Goal: Transaction & Acquisition: Purchase product/service

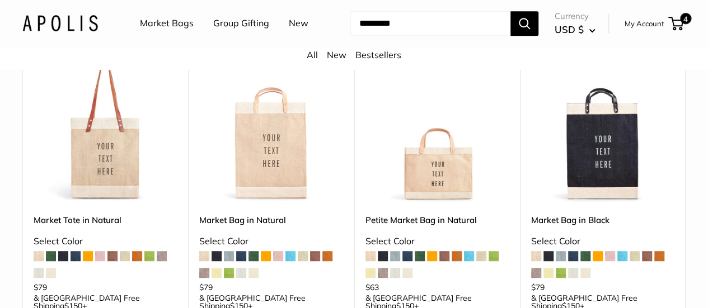
scroll to position [298, 0]
click at [668, 26] on span "4" at bounding box center [675, 23] width 15 height 13
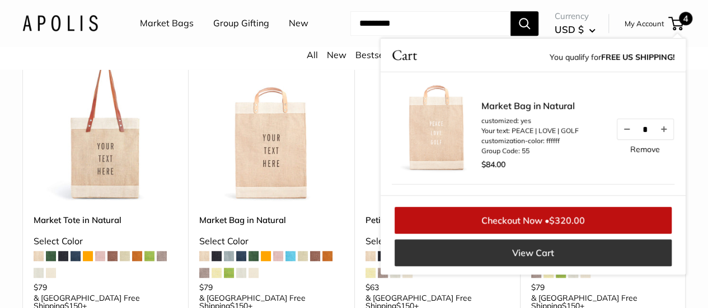
click at [525, 266] on link "View Cart" at bounding box center [533, 253] width 277 height 27
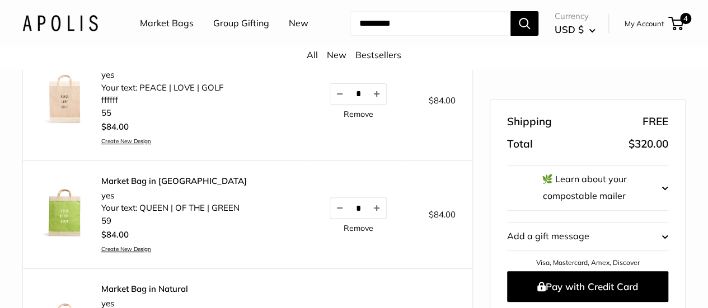
click at [344, 232] on link "Remove" at bounding box center [359, 228] width 30 height 8
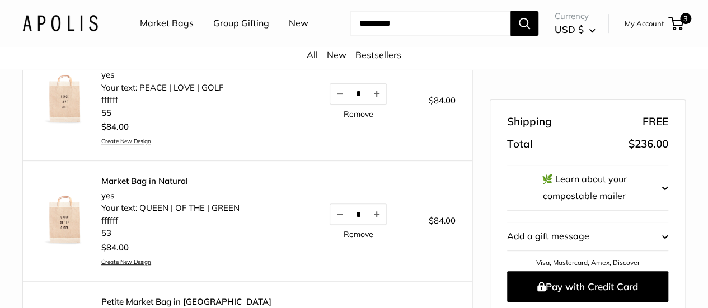
click at [344, 238] on link "Remove" at bounding box center [359, 235] width 30 height 8
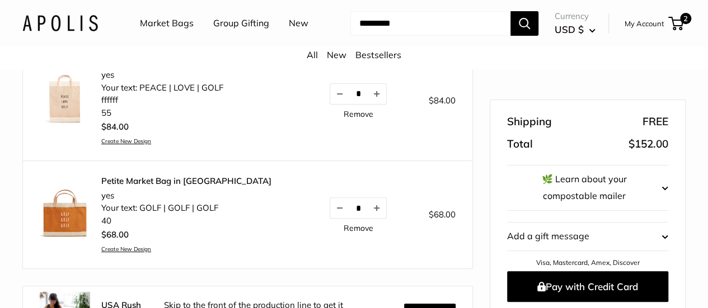
click at [344, 232] on link "Remove" at bounding box center [359, 228] width 30 height 8
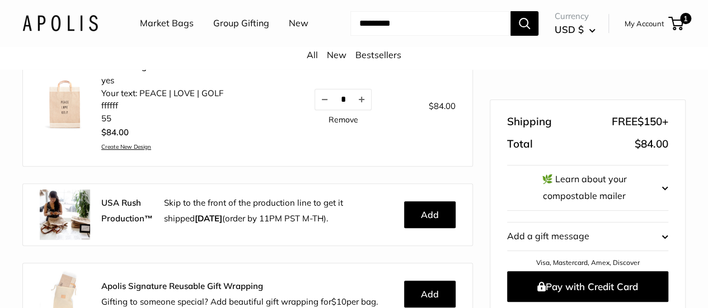
click at [214, 147] on div "$84.00 Create New Design" at bounding box center [162, 138] width 122 height 26
click at [328, 124] on link "Remove" at bounding box center [343, 120] width 30 height 8
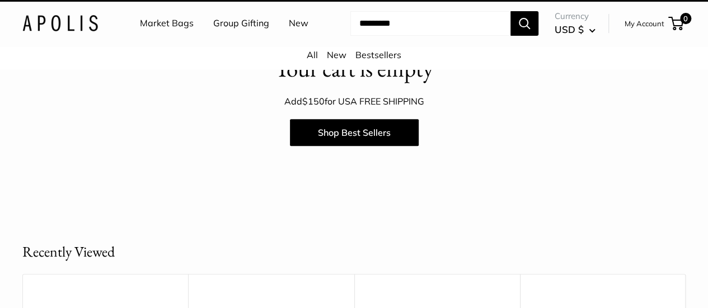
scroll to position [236, 0]
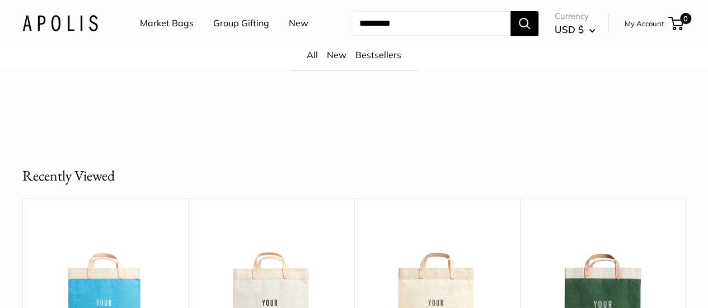
click at [242, 25] on link "Group Gifting" at bounding box center [241, 23] width 56 height 17
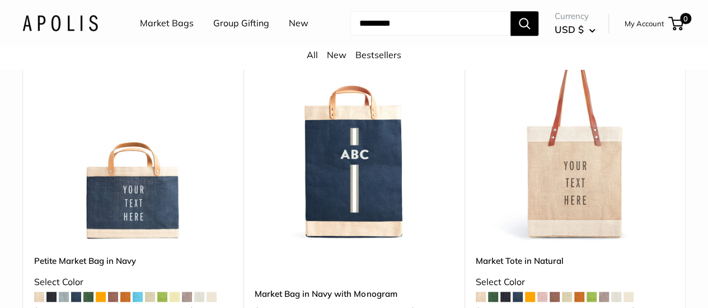
scroll to position [2454, 0]
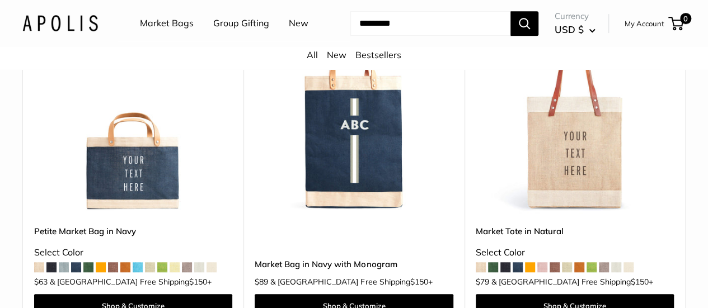
click at [476, 273] on span at bounding box center [481, 267] width 10 height 10
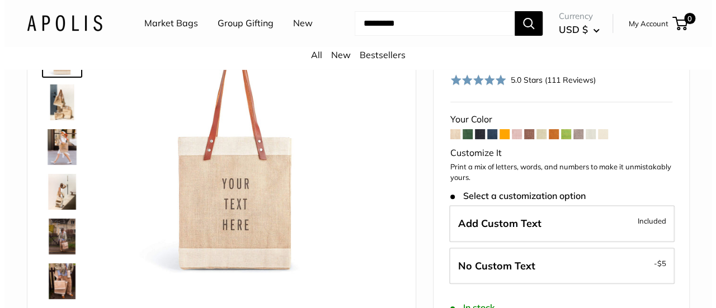
scroll to position [82, 0]
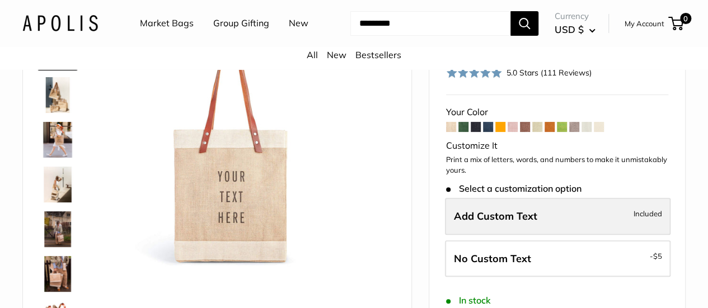
click at [583, 234] on label "Add Custom Text Included" at bounding box center [558, 216] width 226 height 37
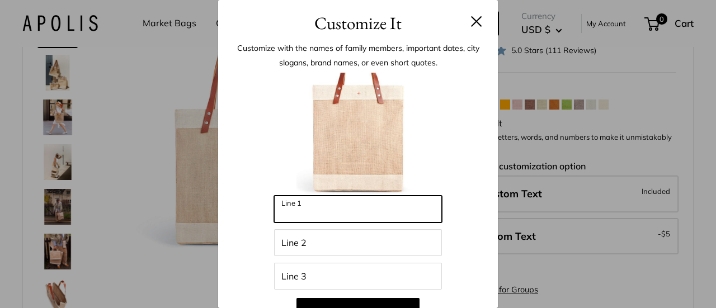
click at [340, 210] on input "Line 1" at bounding box center [358, 209] width 168 height 27
type input "****"
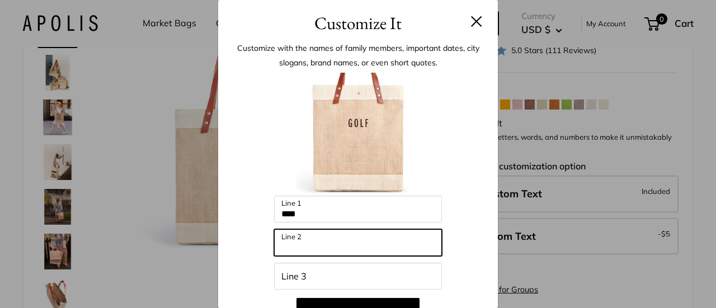
click at [330, 251] on input "Line 2" at bounding box center [358, 242] width 168 height 27
type input "****"
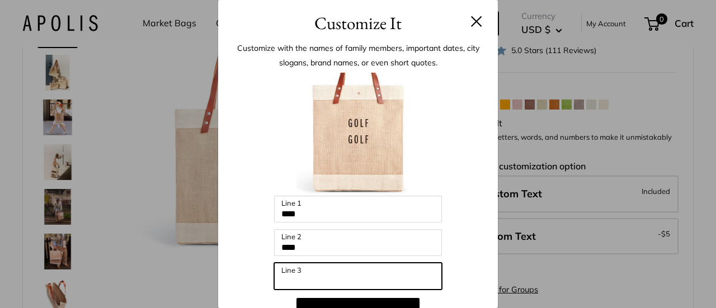
click at [319, 279] on input "Line 3" at bounding box center [358, 276] width 168 height 27
type input "****"
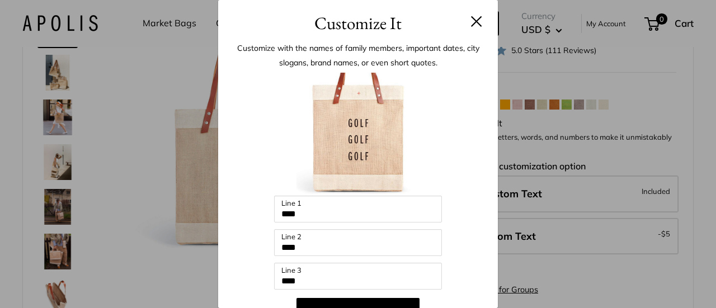
click at [457, 165] on div at bounding box center [358, 134] width 246 height 123
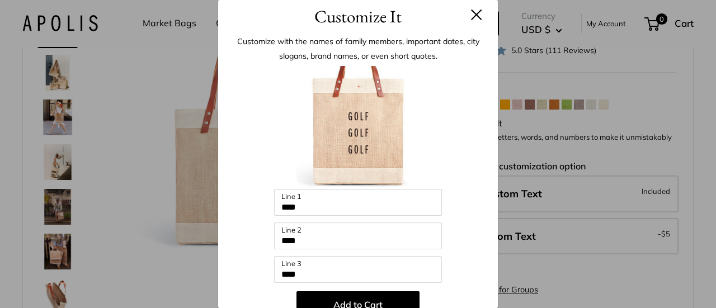
scroll to position [0, 0]
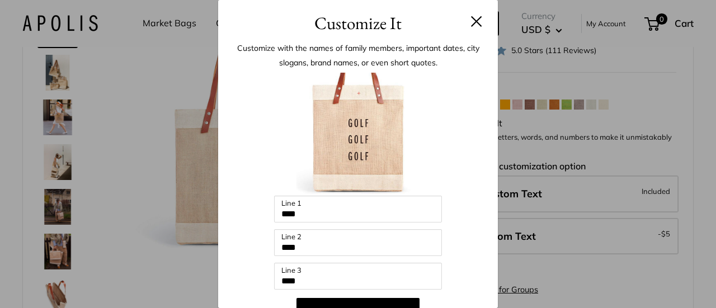
click at [469, 196] on div "Enter 39 letters **** Line 1 **** Line 2 **** Line 3 Add to Cart 💡 Top Trending…" at bounding box center [358, 301] width 246 height 456
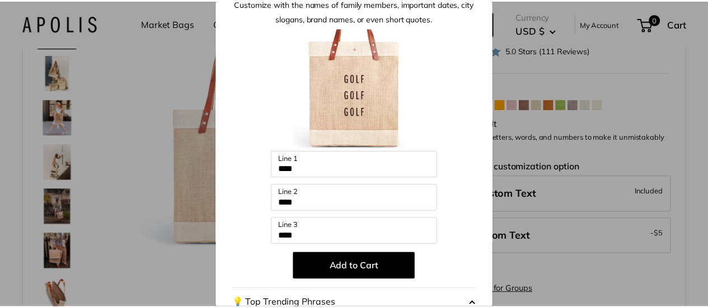
scroll to position [67, 0]
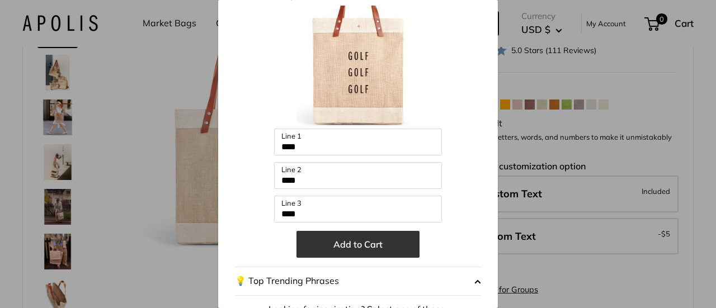
click at [366, 249] on button "Add to Cart" at bounding box center [358, 244] width 123 height 27
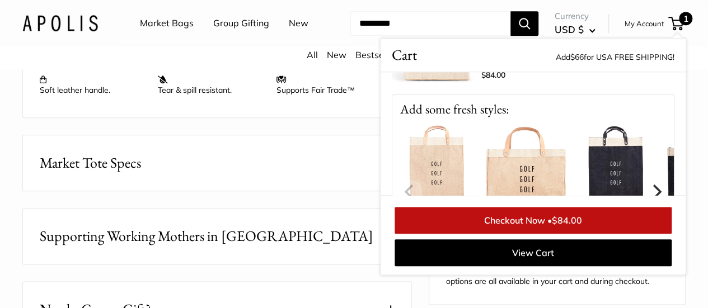
scroll to position [126, 0]
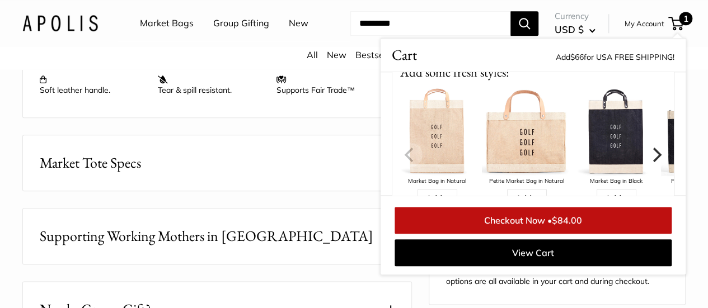
click at [525, 176] on img at bounding box center [527, 132] width 90 height 90
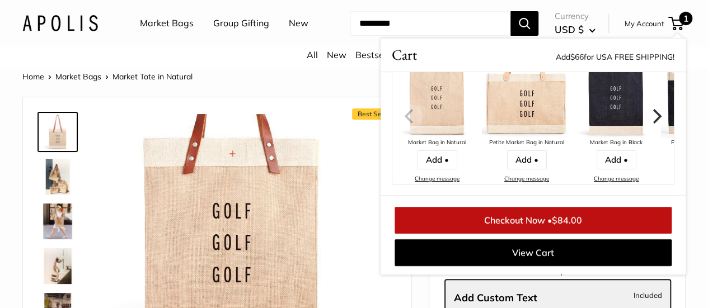
scroll to position [171, 0]
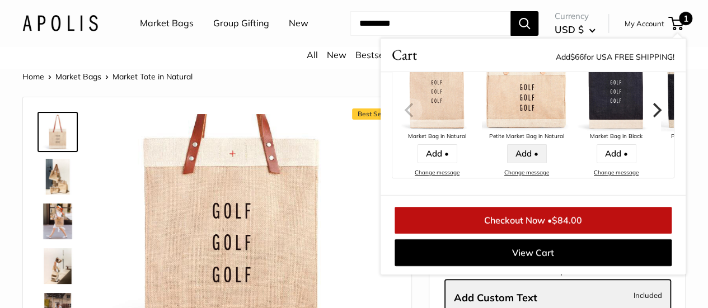
click at [524, 163] on link "Add •" at bounding box center [527, 153] width 40 height 19
click at [525, 132] on img at bounding box center [527, 87] width 90 height 90
click at [521, 163] on link "Add •" at bounding box center [527, 153] width 40 height 19
click at [130, 191] on img at bounding box center [230, 232] width 237 height 237
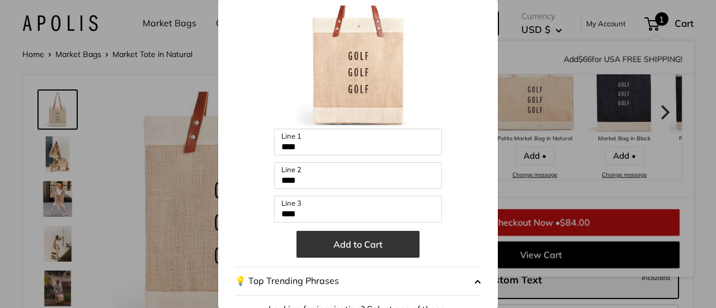
click at [339, 246] on button "Add to Cart" at bounding box center [358, 244] width 123 height 27
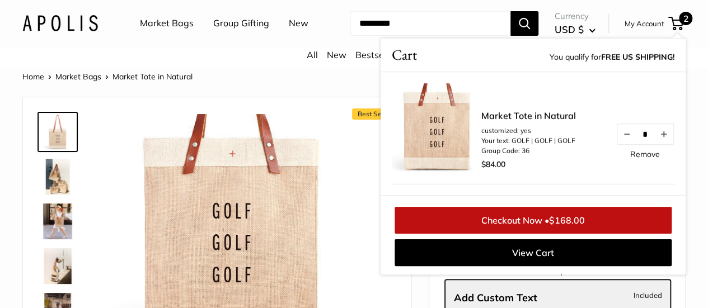
click at [57, 192] on img at bounding box center [58, 177] width 36 height 36
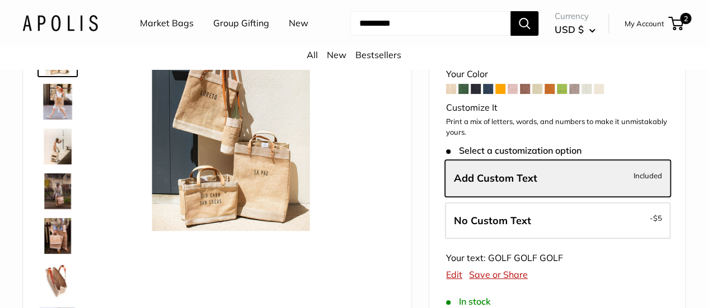
scroll to position [194, 0]
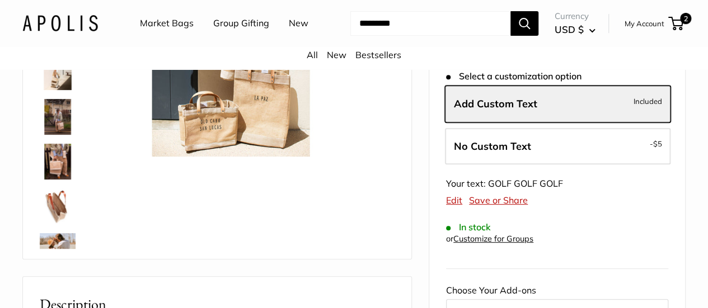
click at [58, 168] on img at bounding box center [58, 162] width 36 height 36
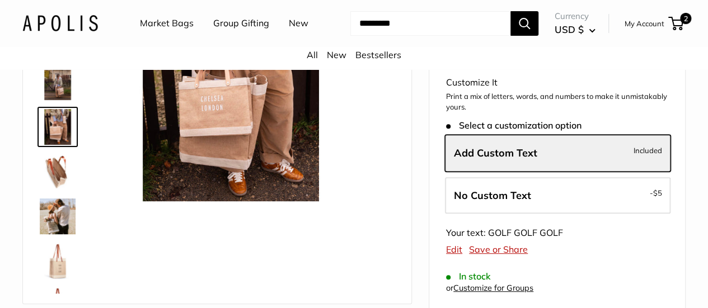
scroll to position [127, 0]
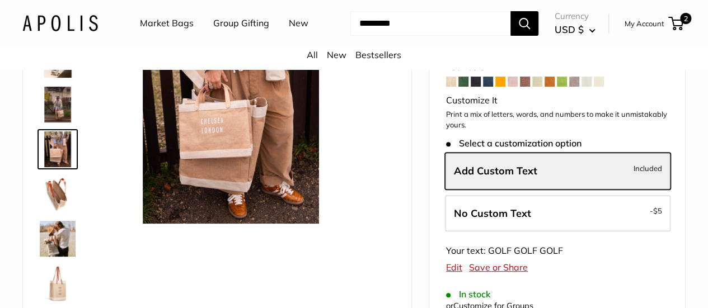
click at [57, 158] on img at bounding box center [58, 150] width 36 height 36
click at [59, 123] on img at bounding box center [58, 105] width 36 height 36
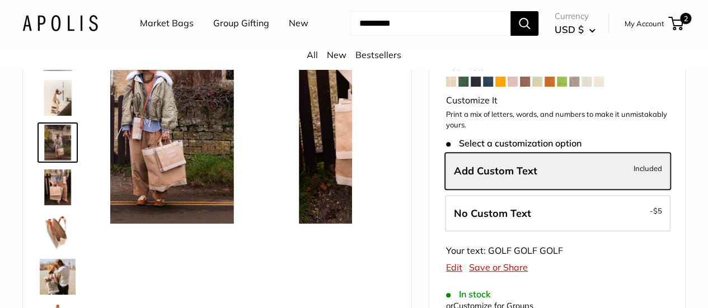
scroll to position [35, 0]
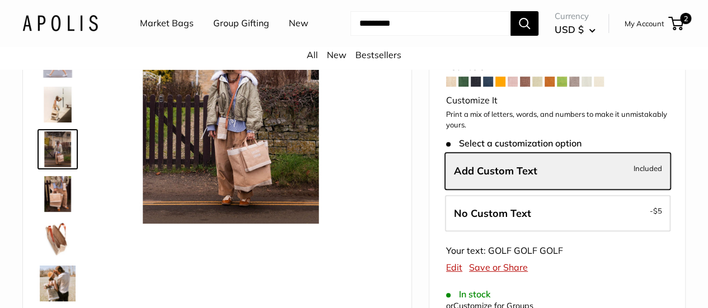
click at [50, 288] on img at bounding box center [58, 284] width 36 height 36
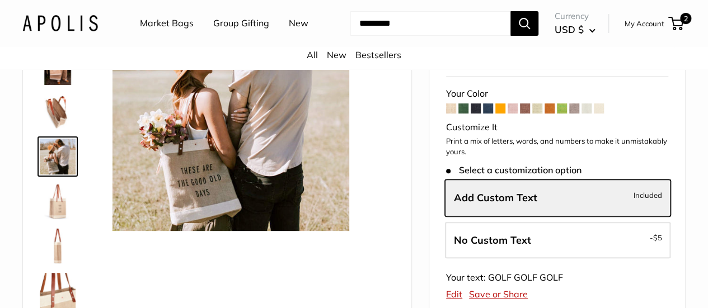
scroll to position [82, 0]
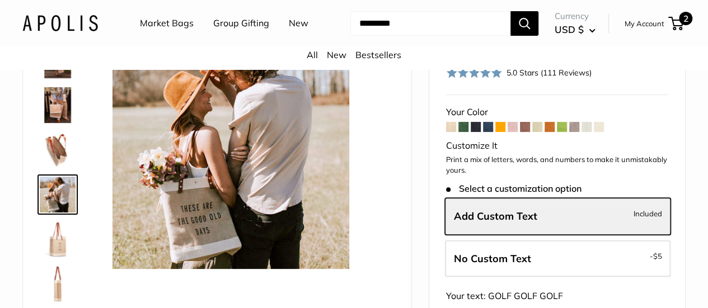
click at [668, 30] on span "2" at bounding box center [675, 23] width 15 height 13
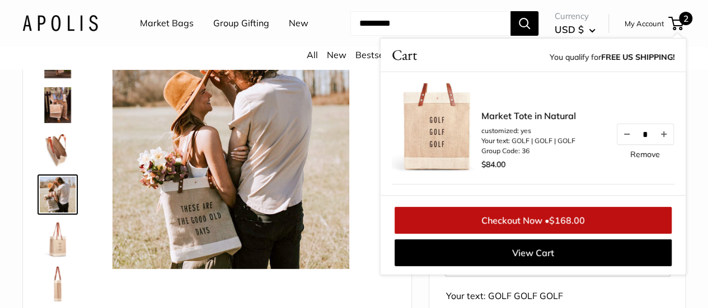
click at [496, 123] on link "Market Tote in Natural" at bounding box center [528, 115] width 95 height 13
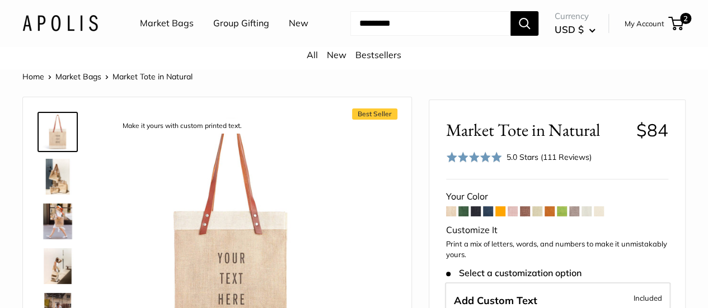
click at [64, 233] on img at bounding box center [58, 222] width 36 height 36
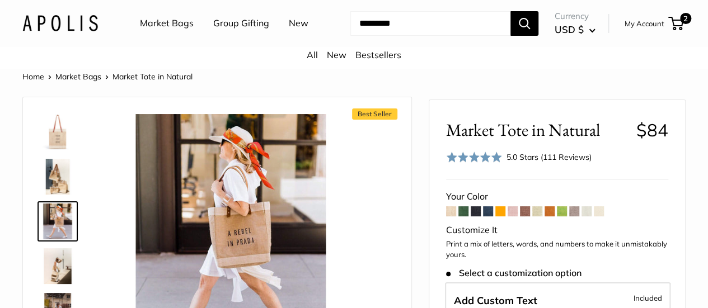
click at [60, 195] on img at bounding box center [58, 177] width 36 height 36
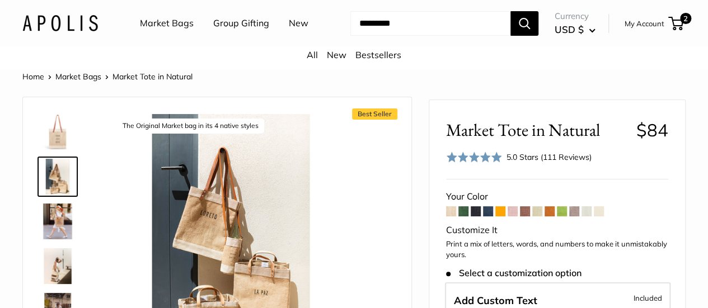
click at [60, 150] on img at bounding box center [58, 132] width 36 height 36
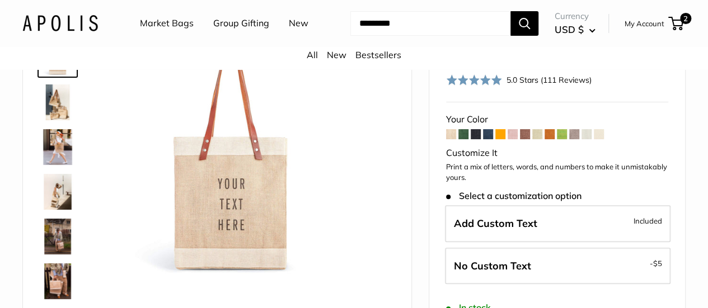
scroll to position [112, 0]
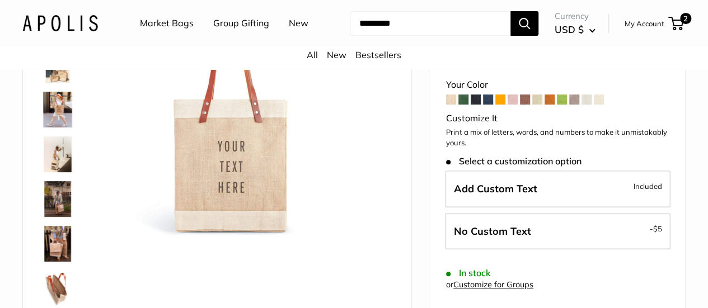
click at [60, 258] on img at bounding box center [58, 244] width 36 height 36
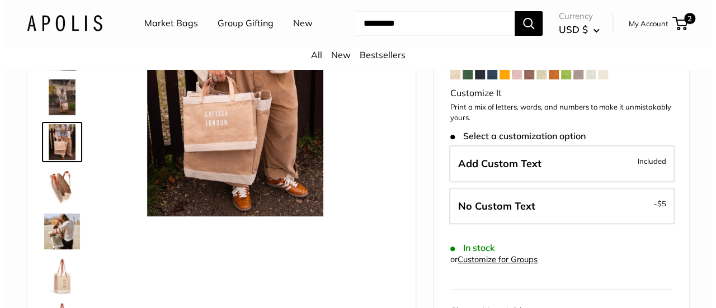
scroll to position [216, 0]
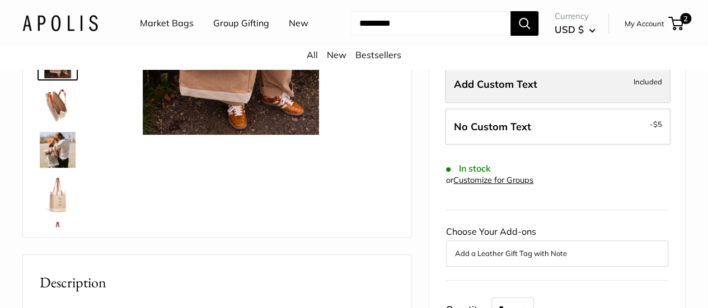
click at [537, 100] on label "Add Custom Text Included" at bounding box center [558, 84] width 226 height 37
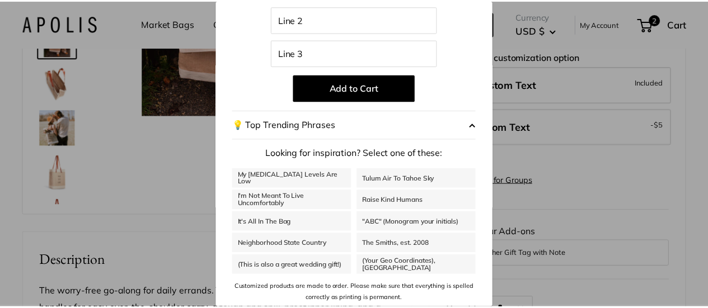
scroll to position [201, 0]
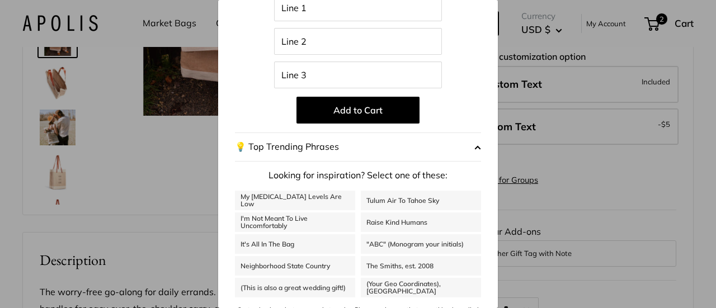
click at [603, 87] on div "Customize It Customize with the names of family members, important dates, city …" at bounding box center [358, 154] width 716 height 308
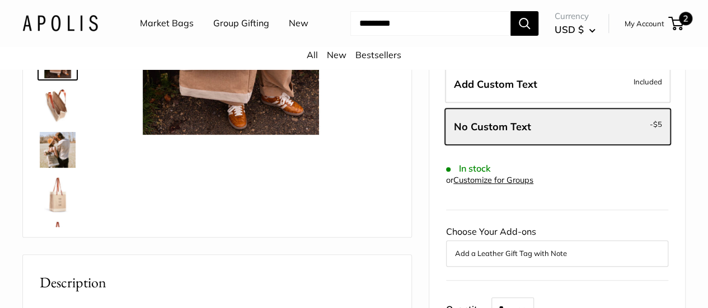
click at [679, 24] on span "2" at bounding box center [685, 18] width 13 height 13
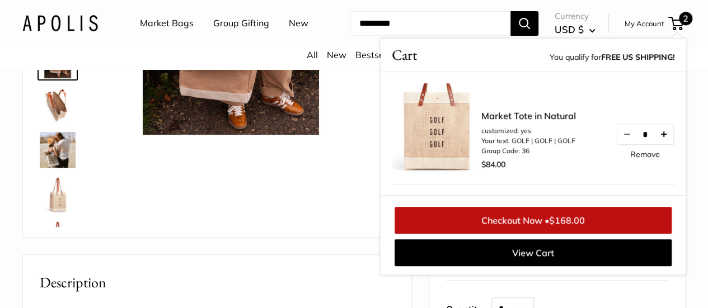
click at [655, 144] on button "Increase quantity by 1" at bounding box center [663, 134] width 19 height 20
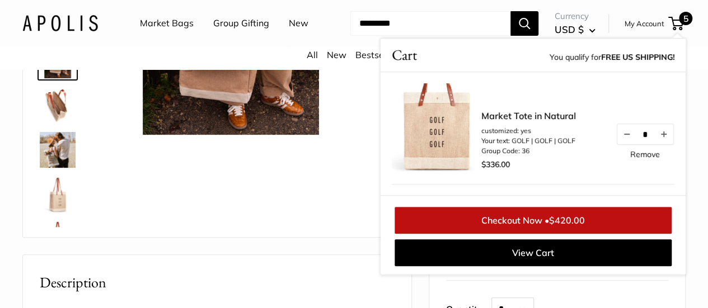
click at [655, 144] on button "Increase quantity by 1" at bounding box center [663, 134] width 19 height 20
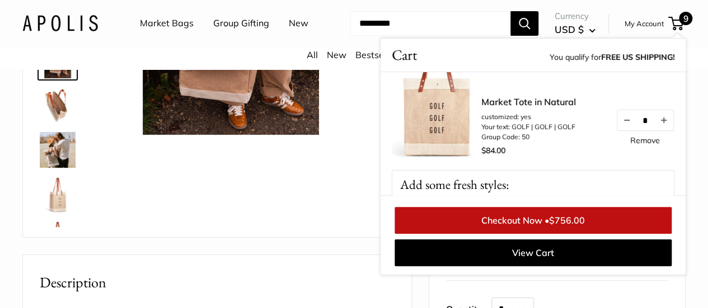
scroll to position [142, 0]
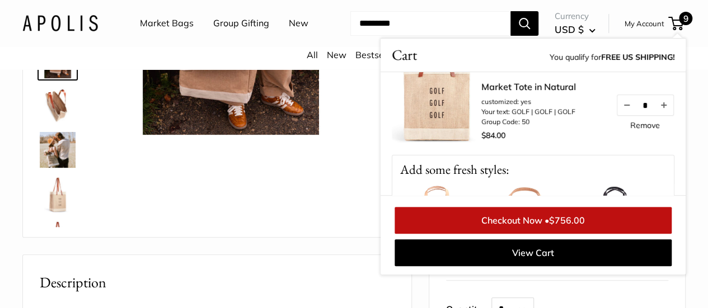
click at [634, 129] on link "Remove" at bounding box center [645, 125] width 30 height 8
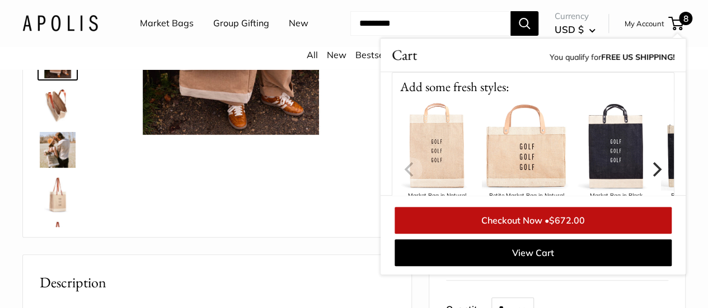
scroll to position [134, 0]
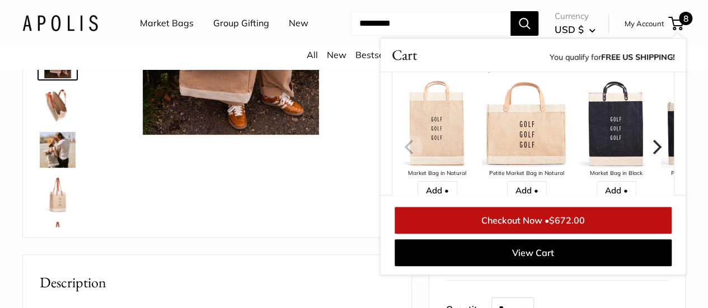
click at [523, 163] on img at bounding box center [527, 124] width 90 height 90
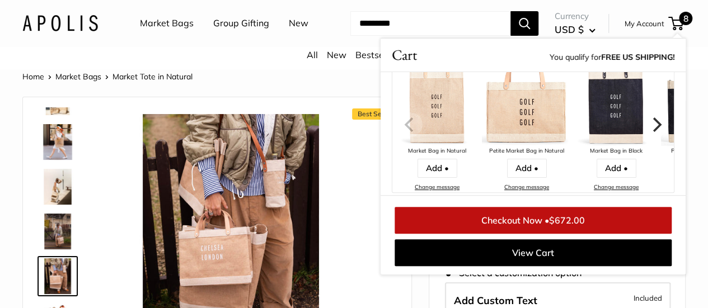
scroll to position [224, 0]
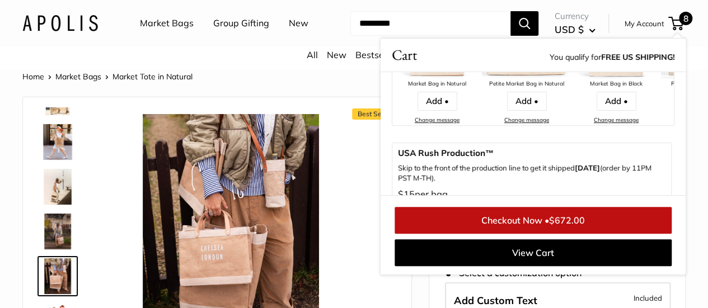
click at [336, 84] on div "Home Market Bags Market Tote in Natural" at bounding box center [353, 76] width 663 height 15
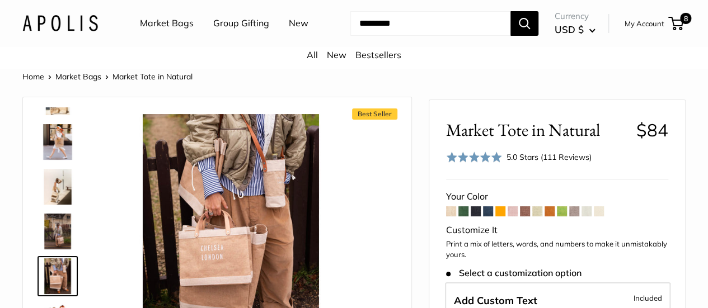
scroll to position [270, 0]
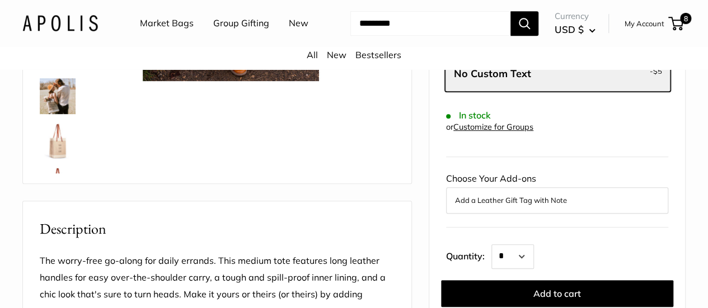
click at [170, 21] on link "Market Bags" at bounding box center [167, 23] width 54 height 17
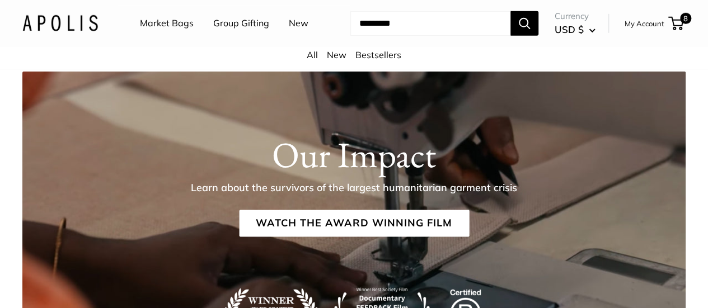
scroll to position [1708, 0]
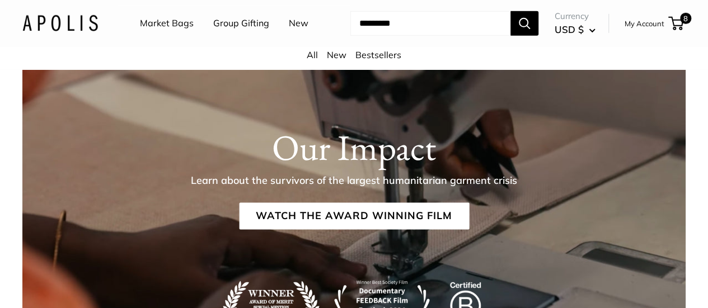
click at [236, 26] on link "Group Gifting" at bounding box center [241, 23] width 56 height 17
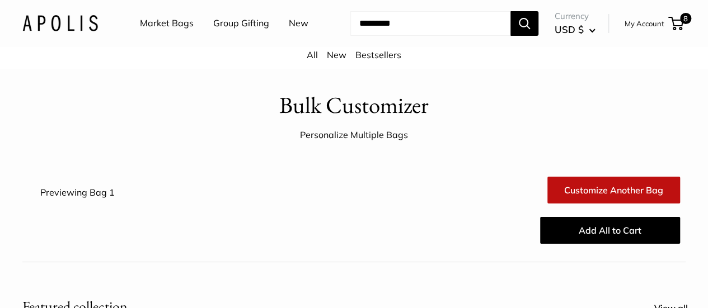
click at [616, 204] on link "Customize Another Bag" at bounding box center [613, 190] width 133 height 27
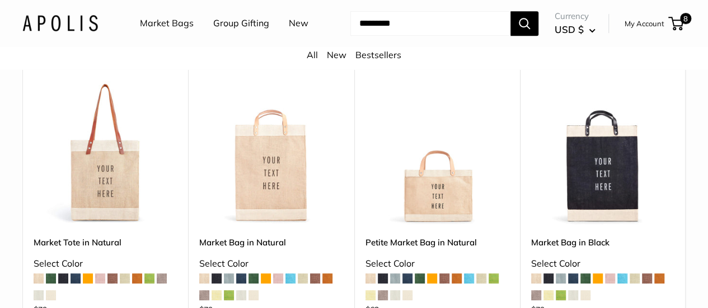
scroll to position [291, 0]
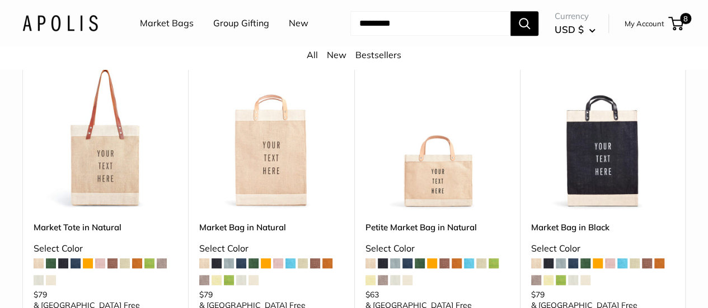
click at [0, 0] on img at bounding box center [0, 0] width 0 height 0
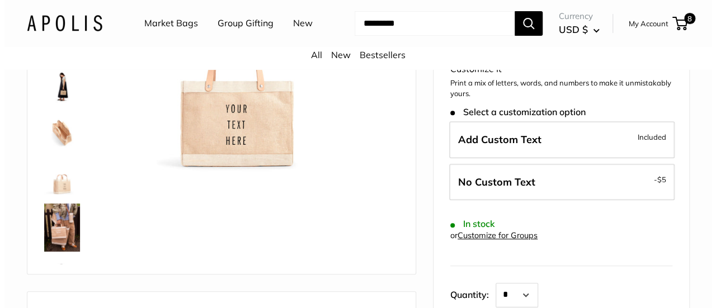
scroll to position [194, 0]
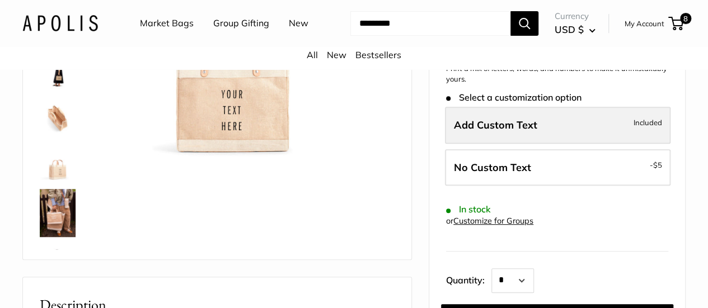
click at [524, 132] on span "Add Custom Text" at bounding box center [495, 125] width 83 height 13
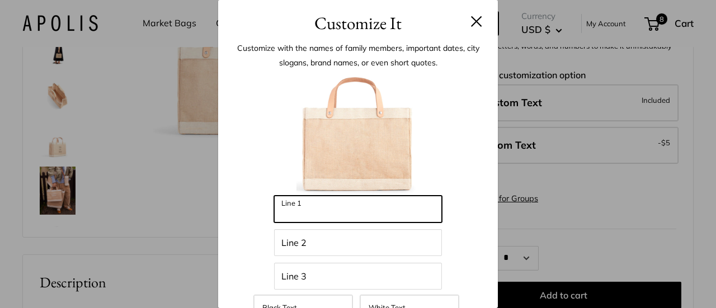
click at [390, 206] on input "Line 1" at bounding box center [358, 209] width 168 height 27
type input "****"
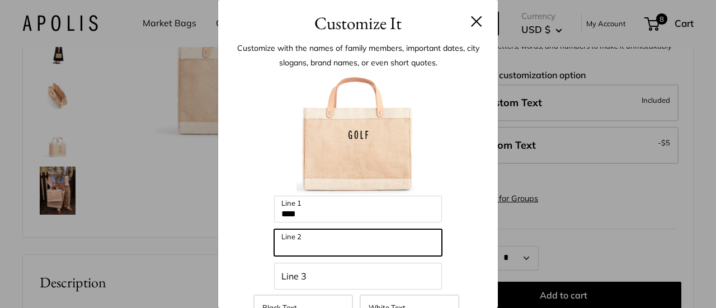
click at [355, 250] on input "Line 2" at bounding box center [358, 242] width 168 height 27
type input "****"
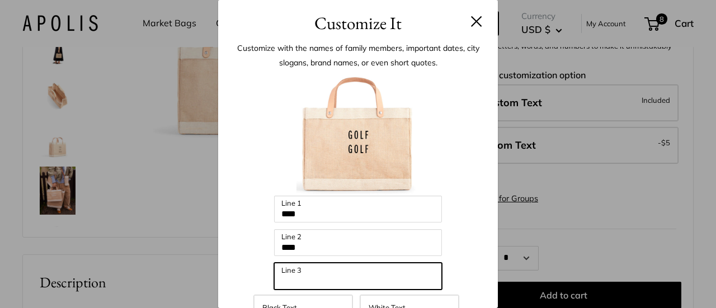
click at [334, 275] on input "Line 3" at bounding box center [358, 276] width 168 height 27
type input "****"
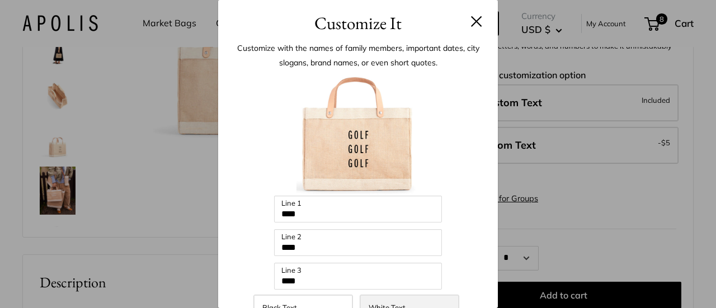
click at [381, 304] on span "White Text" at bounding box center [387, 307] width 37 height 9
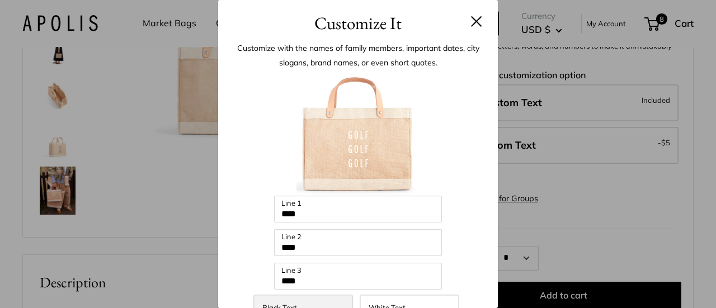
click at [270, 299] on label "Black Text" at bounding box center [303, 308] width 100 height 26
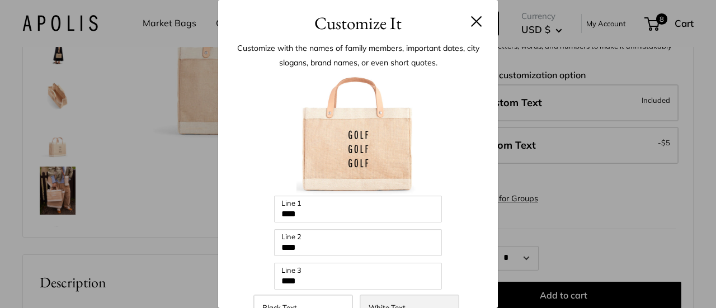
click at [375, 304] on span "White Text" at bounding box center [387, 307] width 37 height 9
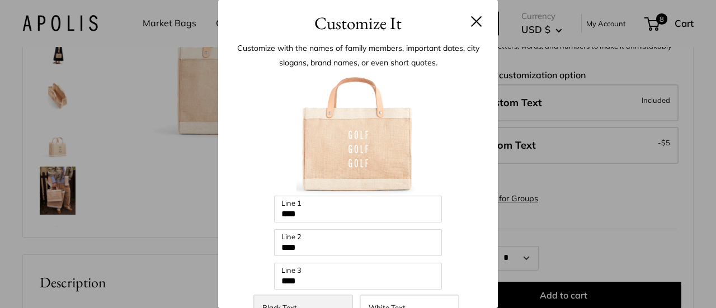
click at [279, 304] on span "Black Text" at bounding box center [279, 307] width 35 height 9
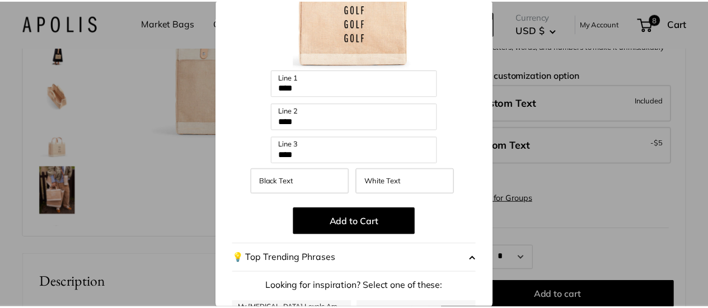
scroll to position [179, 0]
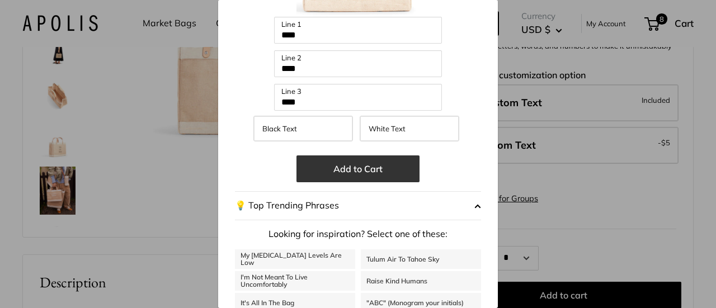
click at [360, 175] on button "Add to Cart" at bounding box center [358, 169] width 123 height 27
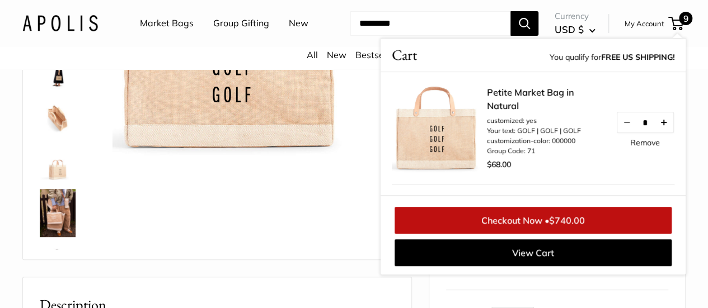
click at [659, 133] on button "Increase quantity by 1" at bounding box center [663, 122] width 19 height 20
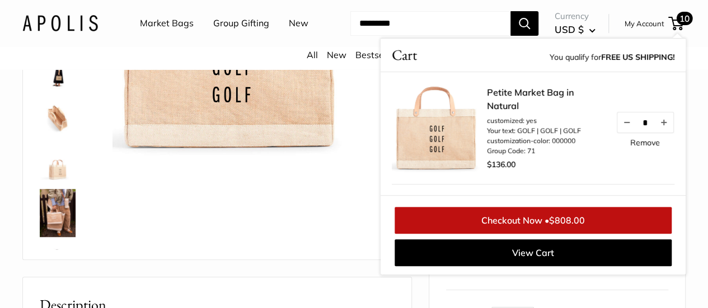
click at [659, 133] on button "Increase quantity by 1" at bounding box center [663, 122] width 19 height 20
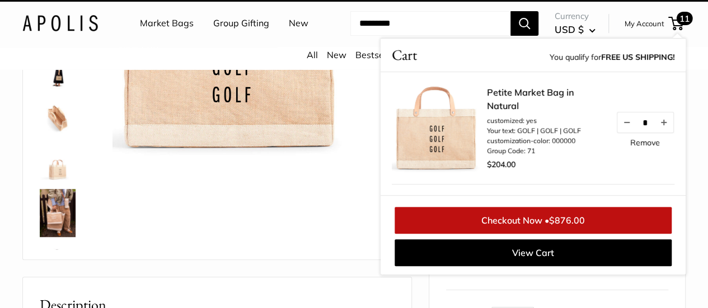
click at [659, 133] on button "Increase quantity by 1" at bounding box center [663, 122] width 19 height 20
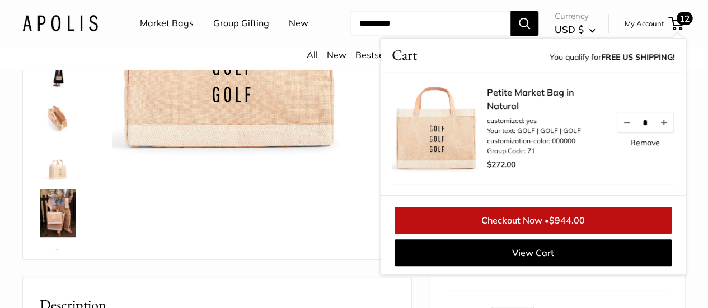
click at [659, 133] on button "Increase quantity by 1" at bounding box center [663, 122] width 19 height 20
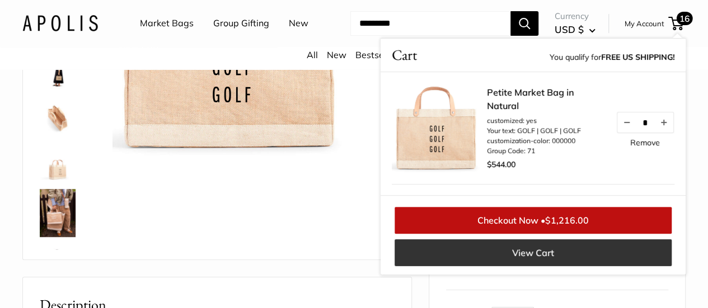
click at [520, 266] on link "View Cart" at bounding box center [533, 253] width 277 height 27
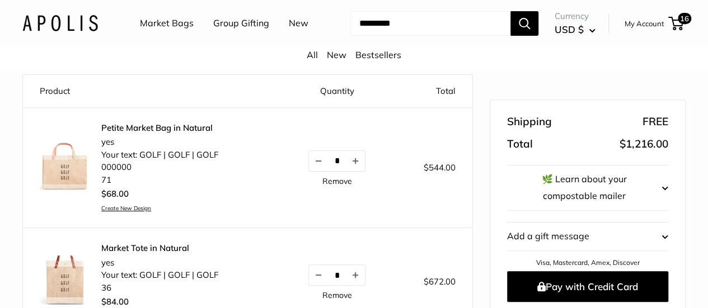
scroll to position [48, 0]
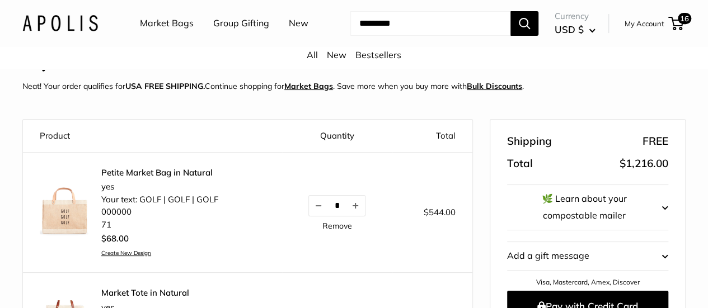
click at [488, 91] on u "Bulk Discounts" at bounding box center [494, 86] width 55 height 10
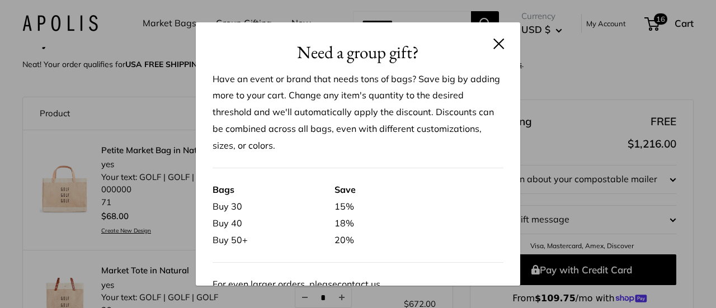
click at [494, 44] on button at bounding box center [499, 43] width 11 height 11
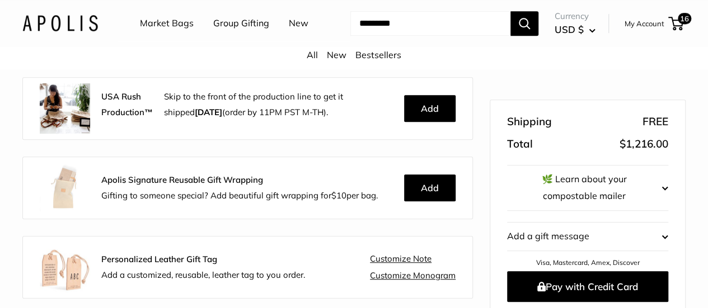
scroll to position [384, 0]
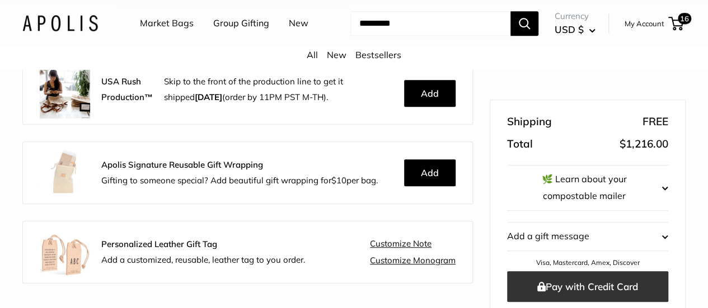
click at [583, 271] on button "Pay with Credit Card" at bounding box center [587, 286] width 161 height 31
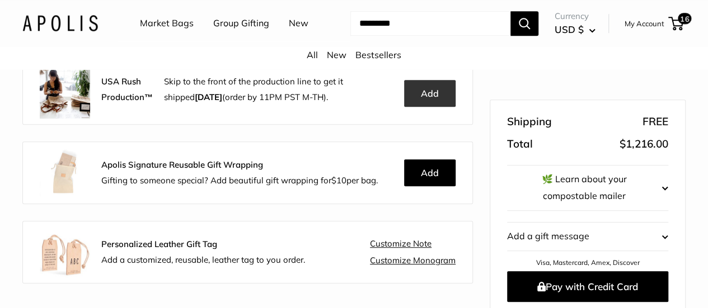
click at [404, 104] on button "Add" at bounding box center [429, 93] width 51 height 27
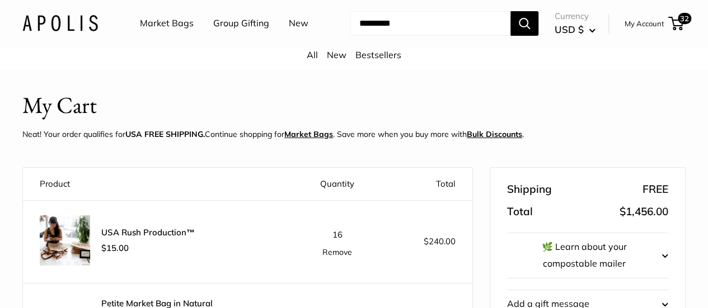
click at [322, 256] on link "Remove" at bounding box center [337, 252] width 30 height 8
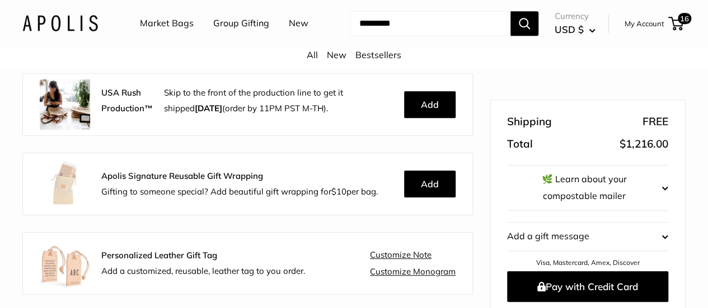
scroll to position [375, 0]
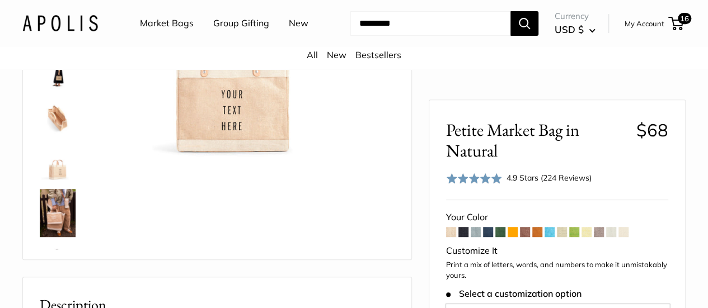
click at [466, 231] on span at bounding box center [463, 232] width 10 height 10
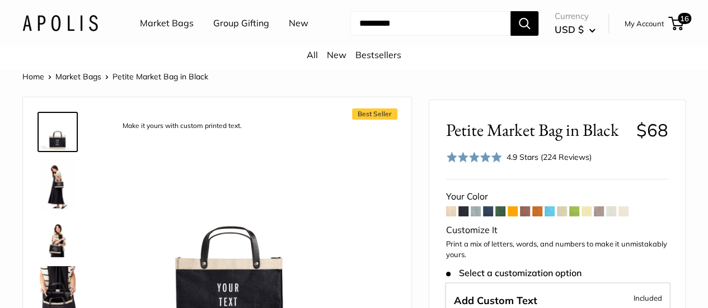
click at [487, 217] on span at bounding box center [488, 211] width 10 height 10
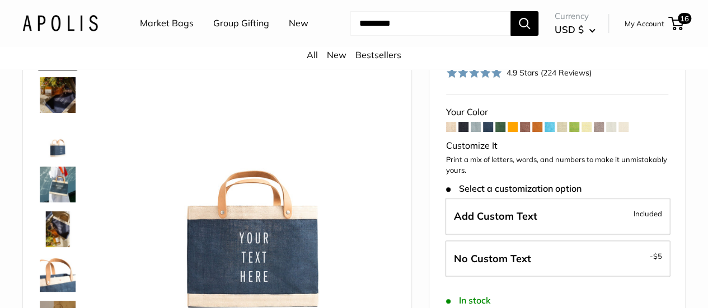
scroll to position [104, 0]
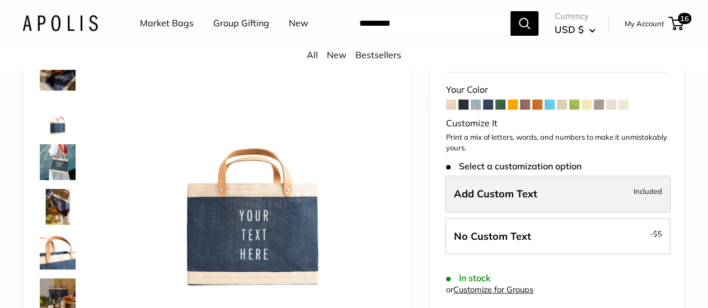
click at [505, 200] on span "Add Custom Text" at bounding box center [495, 193] width 83 height 13
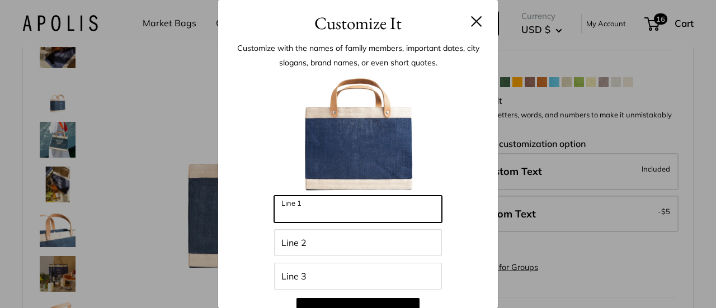
click at [344, 208] on input "Line 1" at bounding box center [358, 209] width 168 height 27
type input "*****"
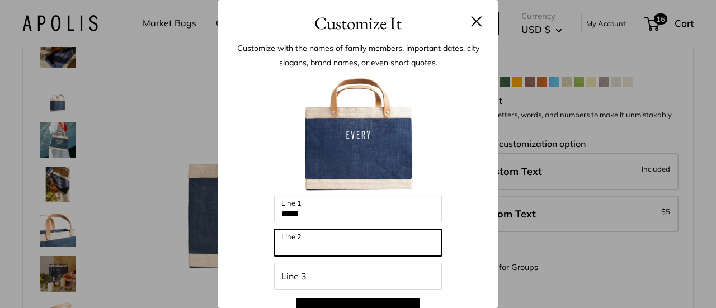
click at [322, 241] on input "Line 2" at bounding box center [358, 242] width 168 height 27
type input "****"
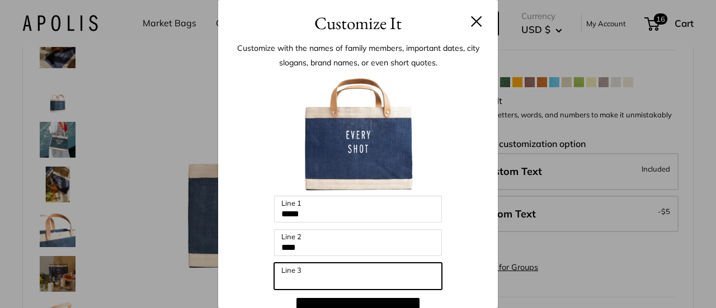
click at [308, 276] on input "Line 3" at bounding box center [358, 276] width 168 height 27
type input "******"
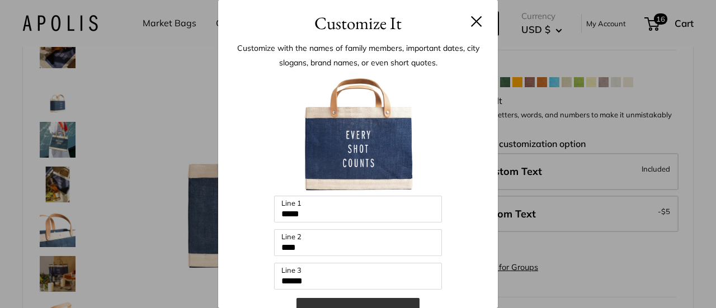
click at [335, 302] on button "Add to Cart" at bounding box center [358, 311] width 123 height 27
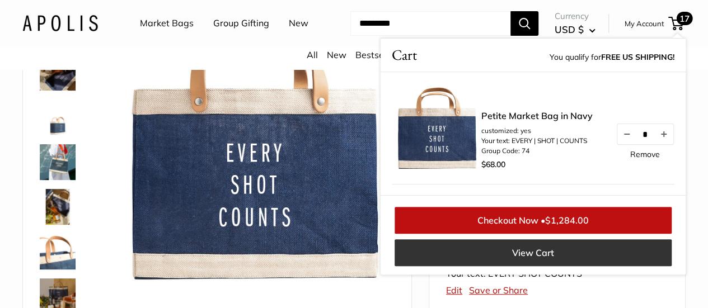
click at [480, 266] on link "View Cart" at bounding box center [533, 253] width 277 height 27
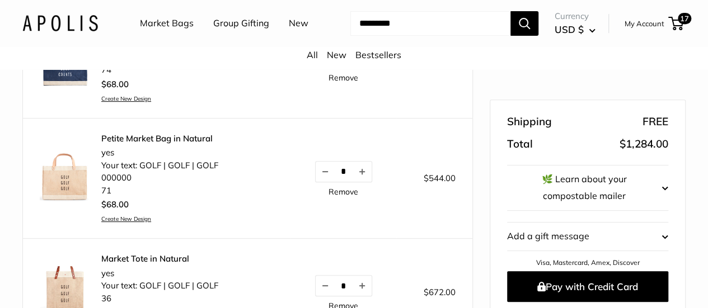
scroll to position [213, 0]
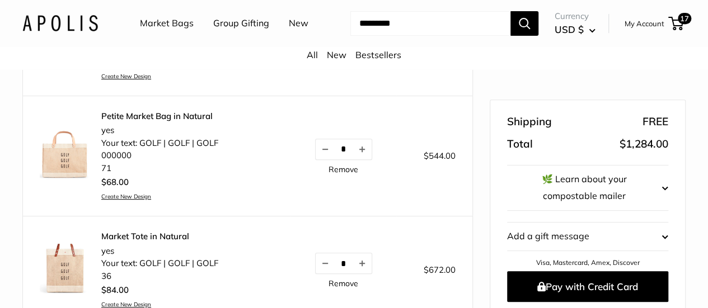
click at [120, 200] on link "Create New Design" at bounding box center [159, 196] width 117 height 7
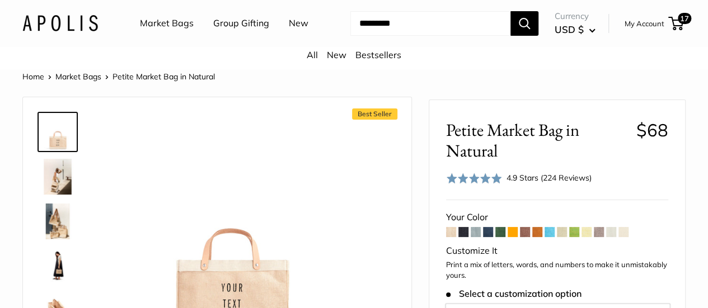
click at [463, 237] on span at bounding box center [463, 232] width 10 height 10
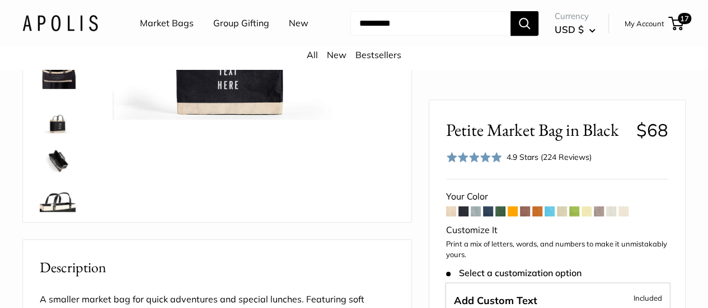
scroll to position [261, 0]
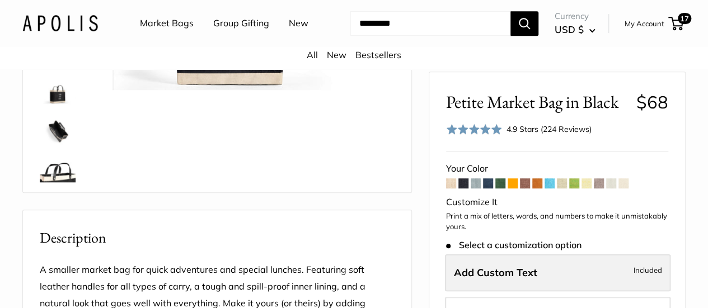
click at [573, 265] on label "Add Custom Text Included" at bounding box center [558, 273] width 226 height 37
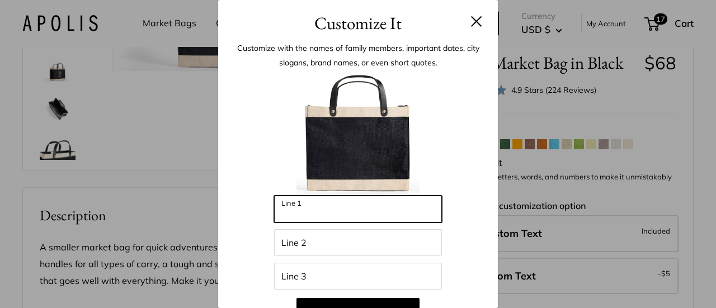
click at [308, 205] on input "Line 1" at bounding box center [358, 209] width 168 height 27
type input "****"
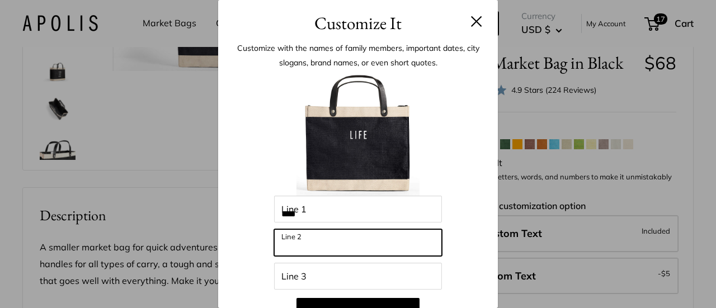
click at [301, 243] on input "Line 2" at bounding box center [358, 242] width 168 height 27
type input "**"
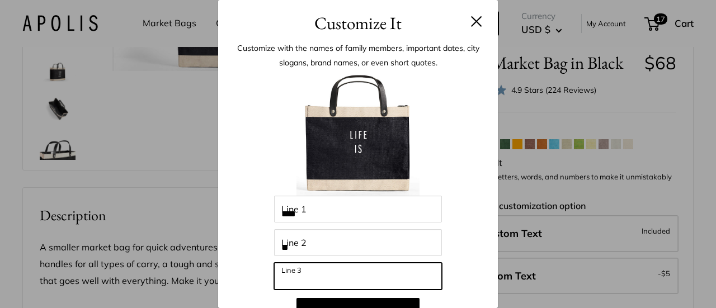
click at [292, 276] on input "Line 3" at bounding box center [358, 276] width 168 height 27
type input "****"
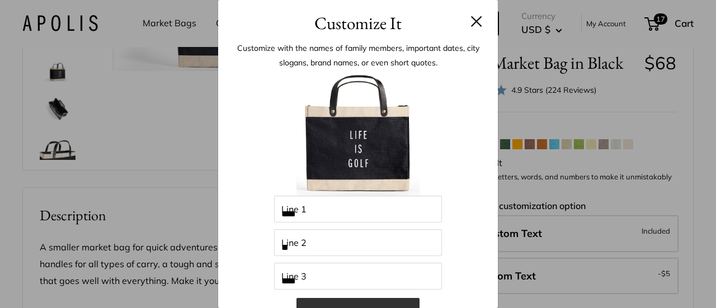
click at [318, 302] on button "Add to Cart" at bounding box center [358, 311] width 123 height 27
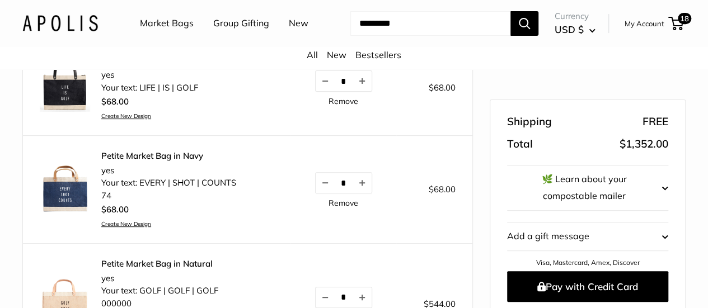
scroll to position [153, 0]
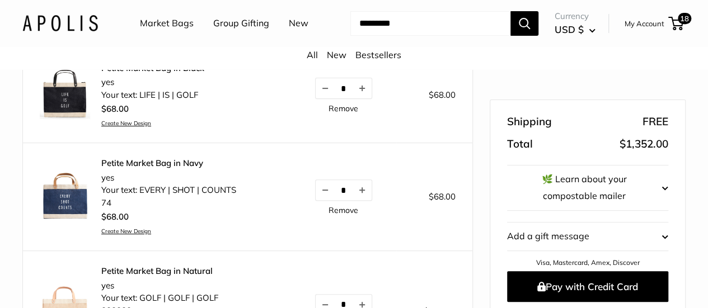
click at [75, 218] on img at bounding box center [65, 196] width 50 height 50
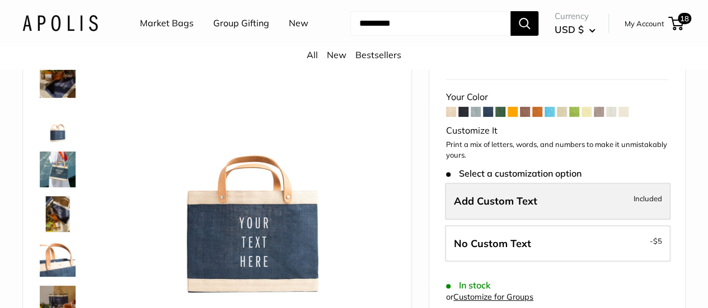
click at [520, 208] on span "Add Custom Text" at bounding box center [495, 201] width 83 height 13
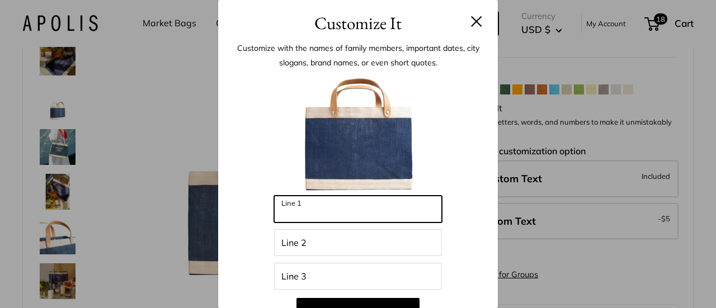
click at [397, 214] on input "Line 1" at bounding box center [358, 209] width 168 height 27
type input "*****"
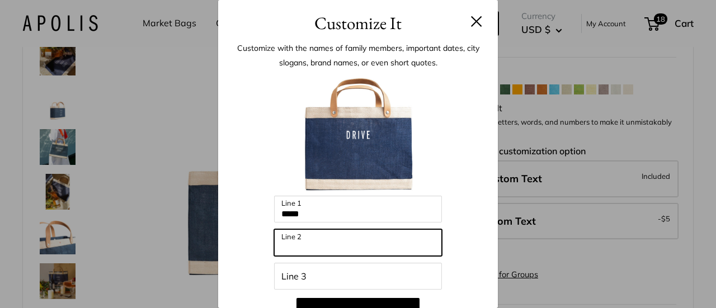
click at [374, 242] on input "Line 2" at bounding box center [358, 242] width 168 height 27
type input "****"
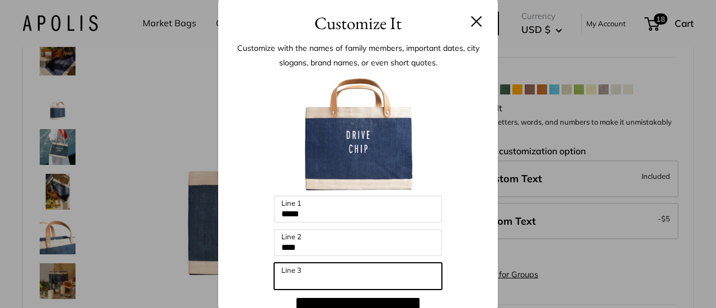
click at [345, 271] on input "Line 3" at bounding box center [358, 276] width 168 height 27
type input "****"
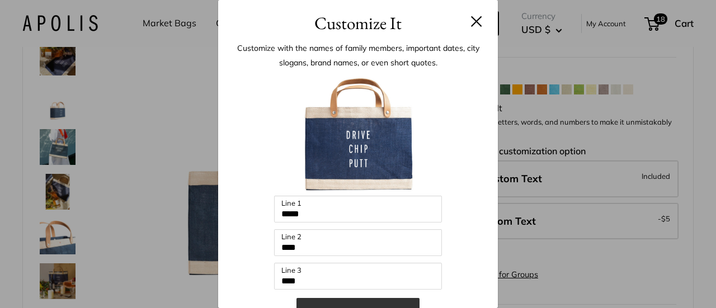
click at [337, 301] on button "Add to Cart" at bounding box center [358, 311] width 123 height 27
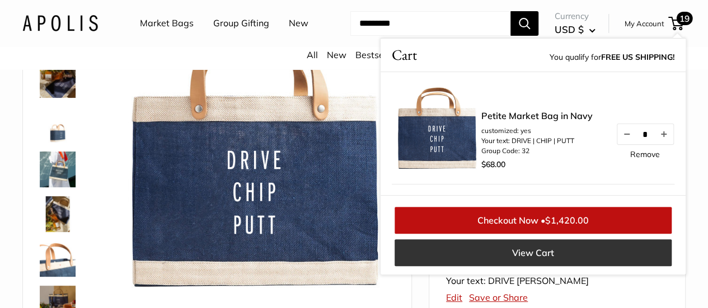
click at [524, 266] on link "View Cart" at bounding box center [533, 253] width 277 height 27
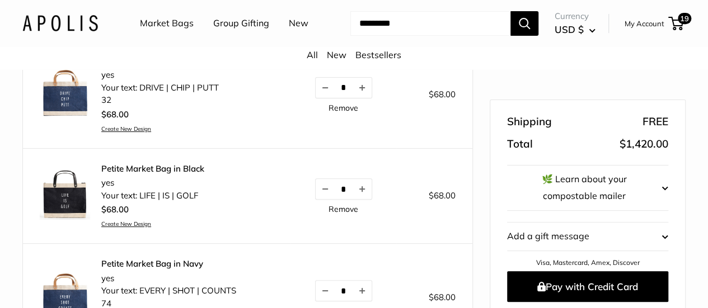
click at [121, 228] on link "Create New Design" at bounding box center [152, 223] width 103 height 7
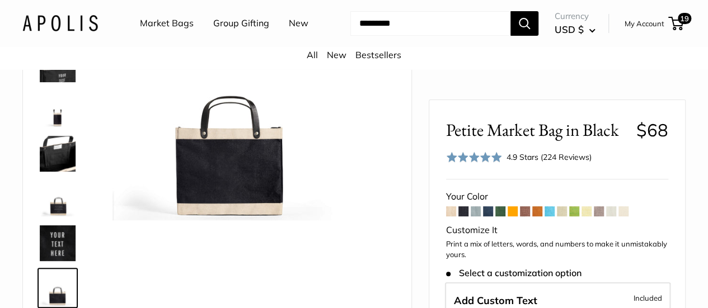
scroll to position [134, 0]
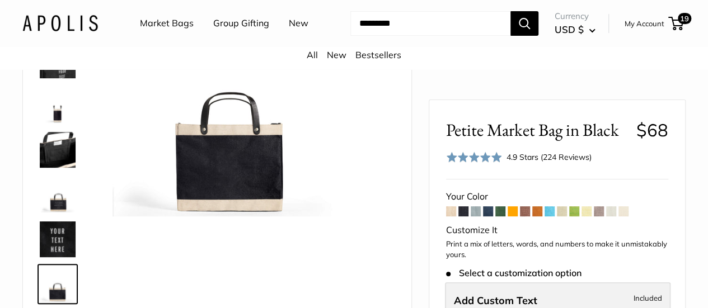
click at [536, 291] on label "Add Custom Text Included" at bounding box center [558, 301] width 226 height 37
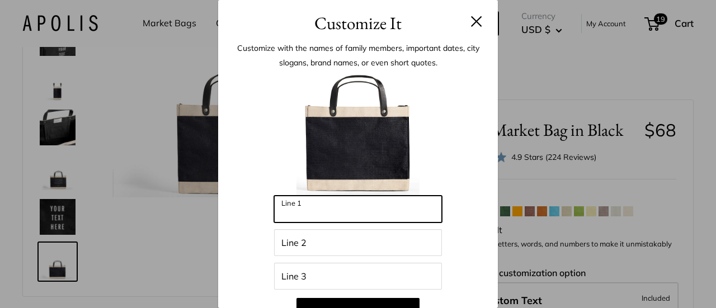
click at [327, 215] on input "Line 1" at bounding box center [358, 209] width 168 height 27
type input "****"
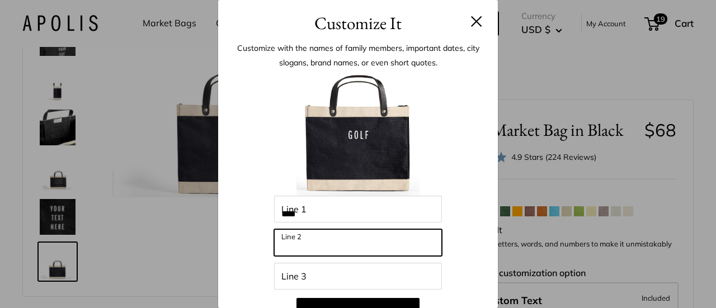
click at [310, 248] on input "Line 2" at bounding box center [358, 242] width 168 height 27
type input "****"
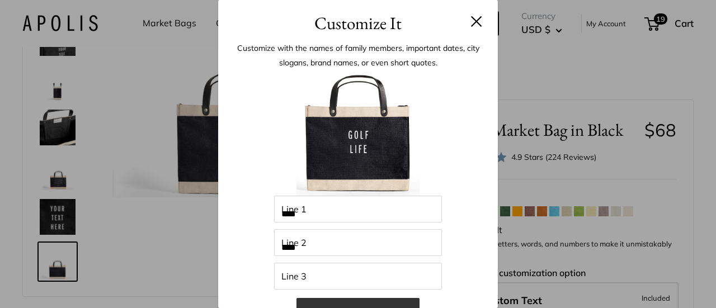
click at [327, 302] on button "Add to Cart" at bounding box center [358, 311] width 123 height 27
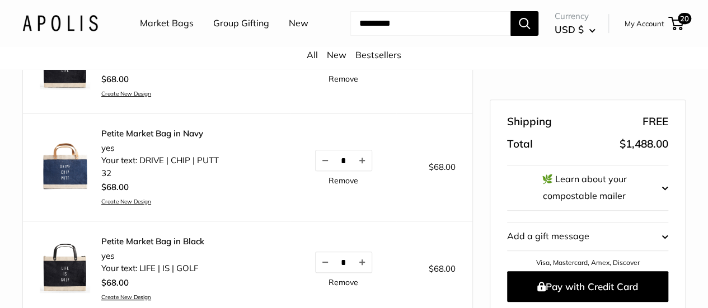
scroll to position [220, 0]
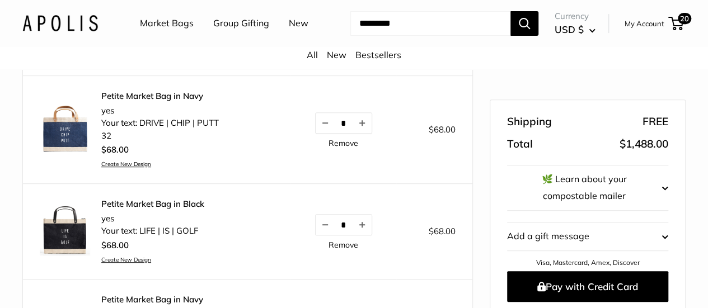
click at [322, 262] on td "* Remove" at bounding box center [343, 232] width 106 height 96
click at [328, 249] on link "Remove" at bounding box center [343, 245] width 30 height 8
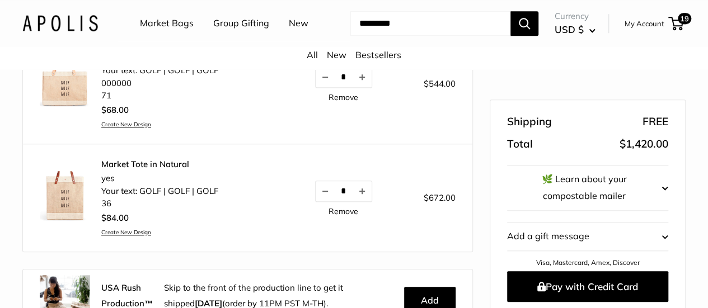
scroll to position [459, 0]
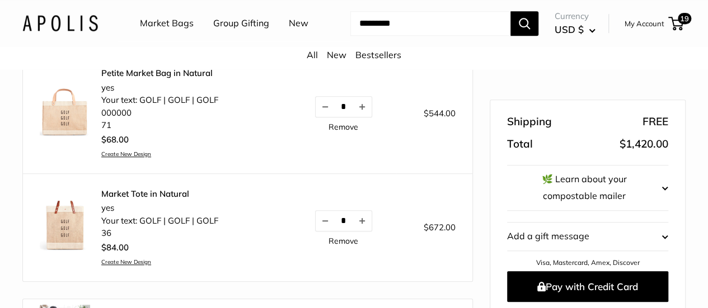
click at [328, 131] on link "Remove" at bounding box center [343, 127] width 30 height 8
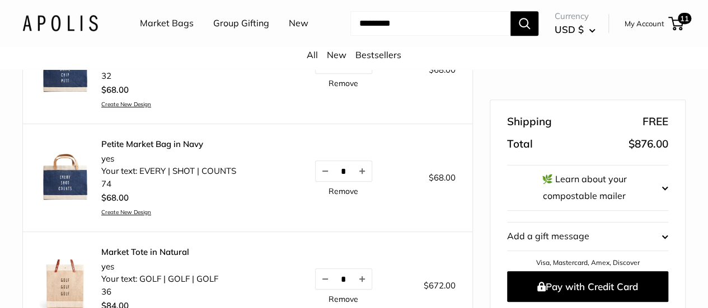
scroll to position [220, 0]
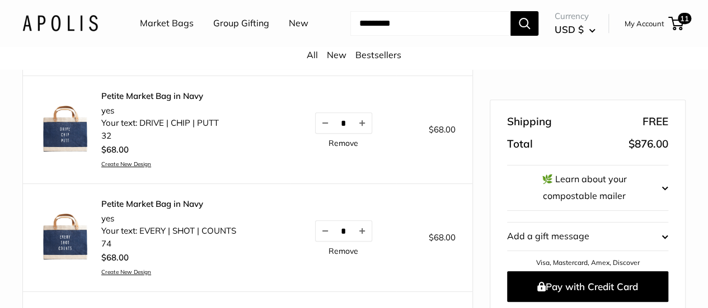
click at [328, 255] on link "Remove" at bounding box center [343, 251] width 30 height 8
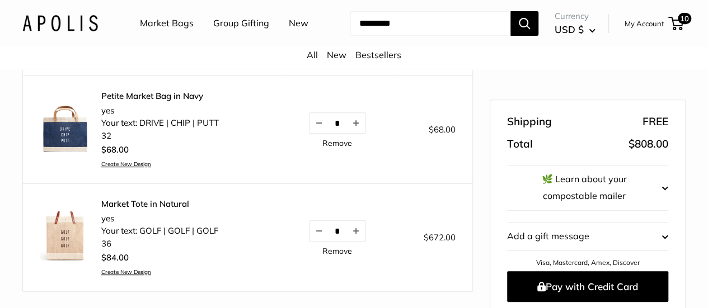
click at [130, 168] on link "Create New Design" at bounding box center [160, 164] width 118 height 7
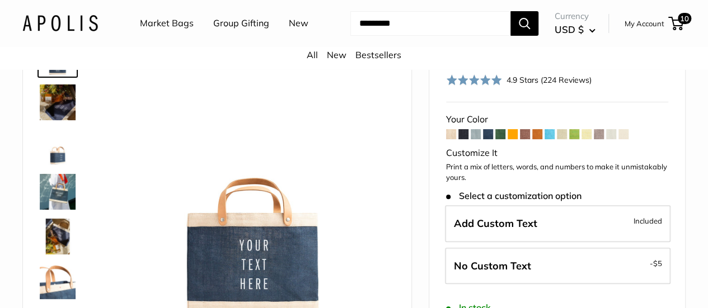
scroll to position [52, 0]
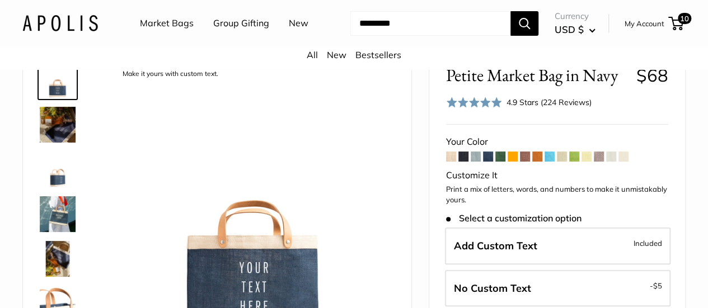
click at [461, 162] on span at bounding box center [463, 157] width 10 height 10
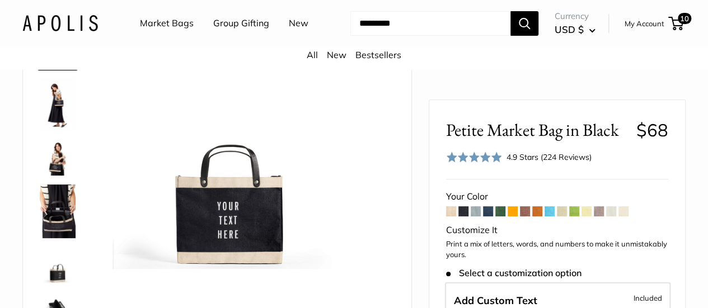
scroll to position [134, 0]
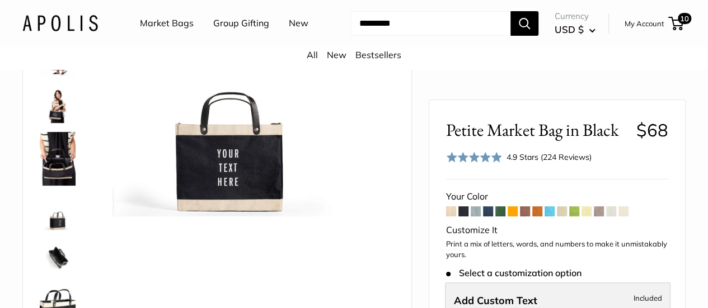
click at [504, 294] on span "Add Custom Text" at bounding box center [495, 300] width 83 height 13
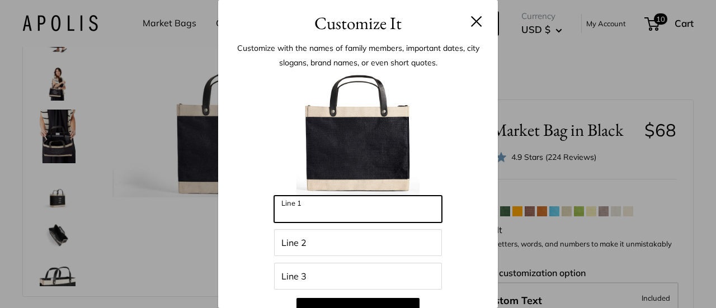
click at [312, 209] on input "Line 1" at bounding box center [358, 209] width 168 height 27
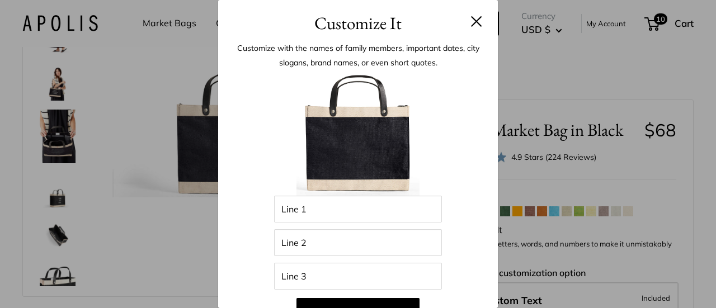
click at [310, 158] on img at bounding box center [358, 134] width 123 height 123
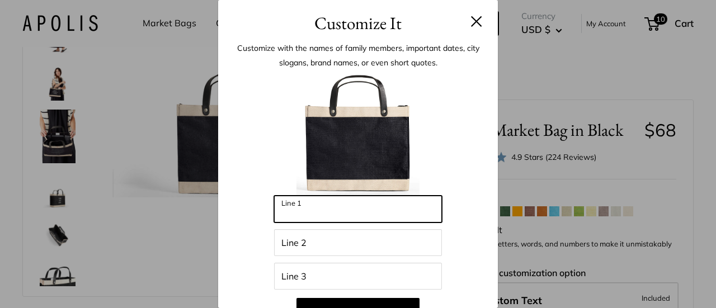
click at [306, 209] on input "Line 1" at bounding box center [358, 209] width 168 height 27
type input "*****"
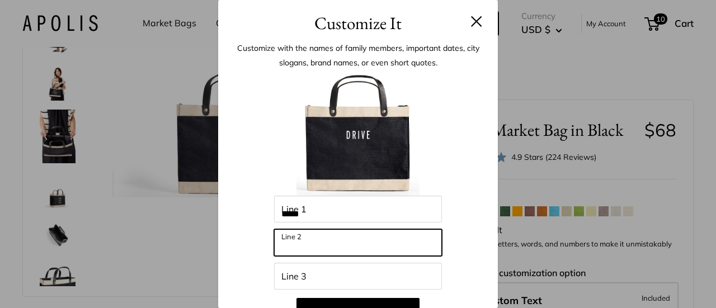
click at [297, 242] on input "Line 2" at bounding box center [358, 242] width 168 height 27
type input "****"
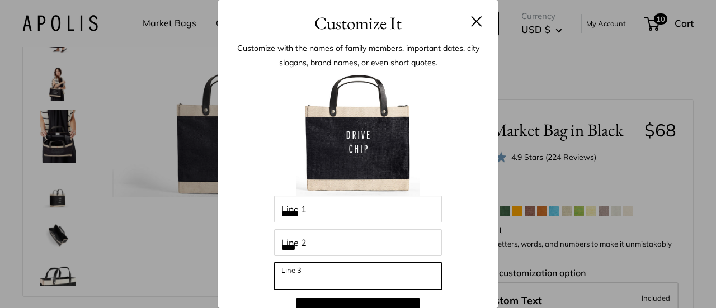
click at [289, 278] on input "Line 3" at bounding box center [358, 276] width 168 height 27
type input "****"
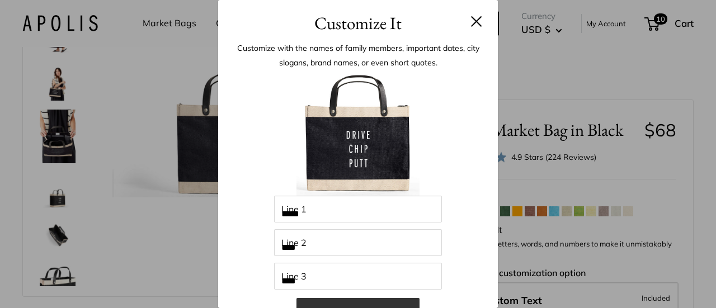
click at [323, 303] on button "Add to Cart" at bounding box center [358, 311] width 123 height 27
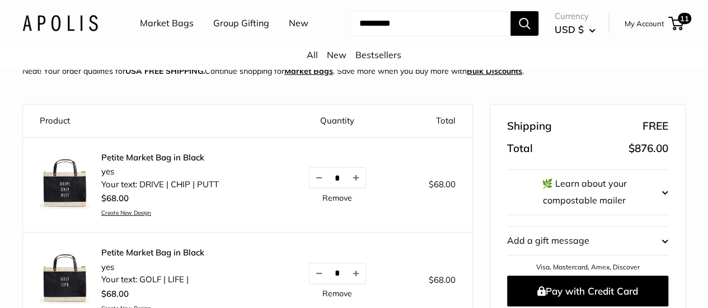
scroll to position [34, 0]
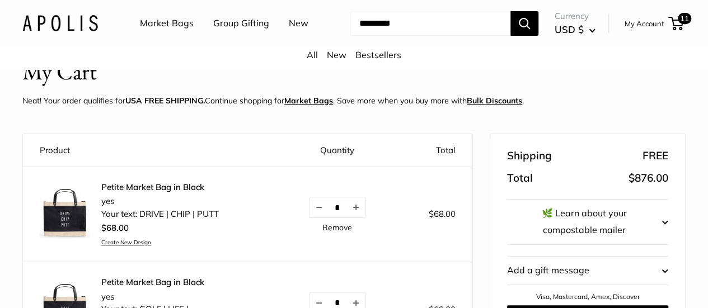
click at [322, 232] on link "Remove" at bounding box center [337, 228] width 30 height 8
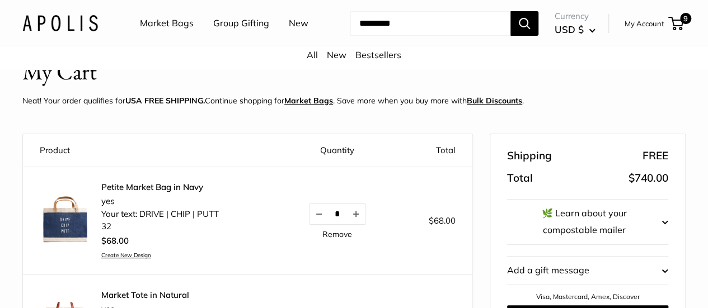
click at [119, 259] on link "Create New Design" at bounding box center [160, 255] width 118 height 7
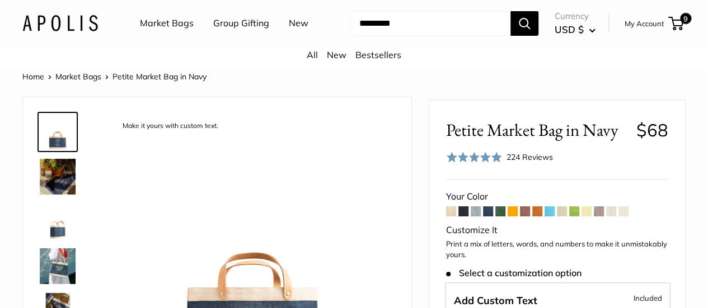
click at [463, 217] on span at bounding box center [463, 211] width 10 height 10
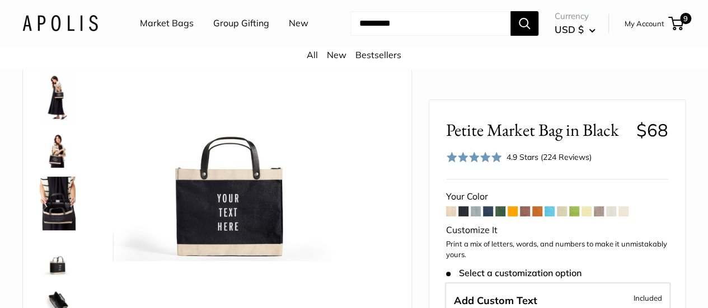
scroll to position [112, 0]
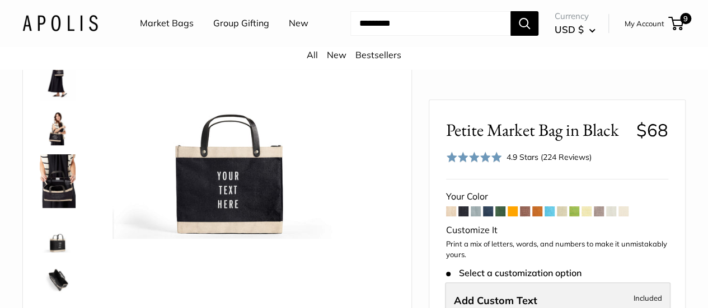
click at [476, 298] on span "Add Custom Text" at bounding box center [495, 300] width 83 height 13
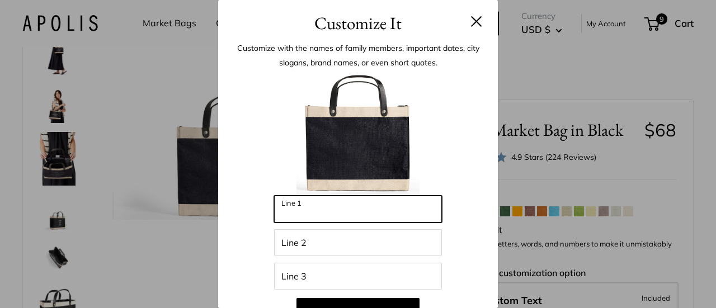
click at [344, 214] on input "Line 1" at bounding box center [358, 209] width 168 height 27
type input "*****"
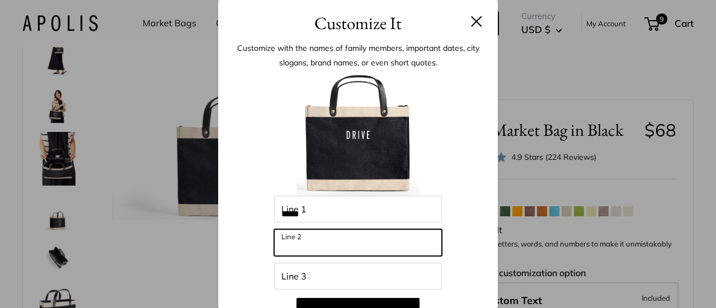
click at [326, 243] on input "Line 2" at bounding box center [358, 242] width 168 height 27
type input "****"
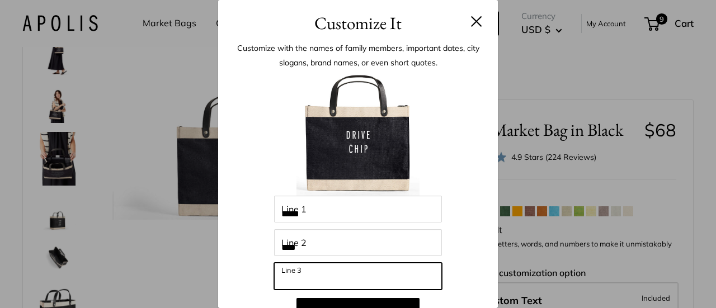
click at [314, 280] on input "Line 3" at bounding box center [358, 276] width 168 height 27
type input "****"
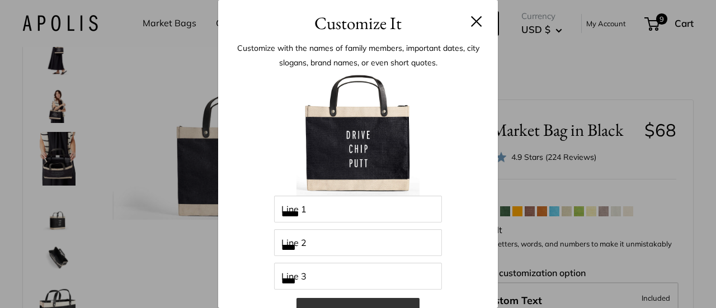
click at [310, 301] on button "Add to Cart" at bounding box center [358, 311] width 123 height 27
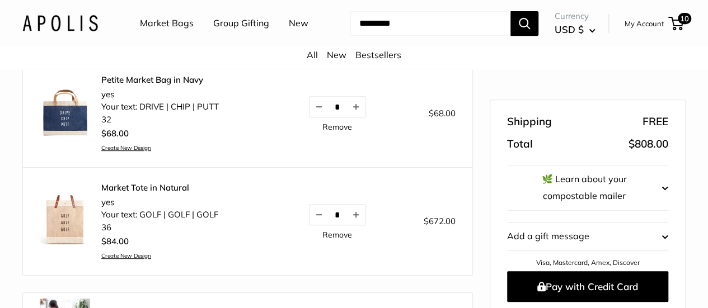
scroll to position [214, 0]
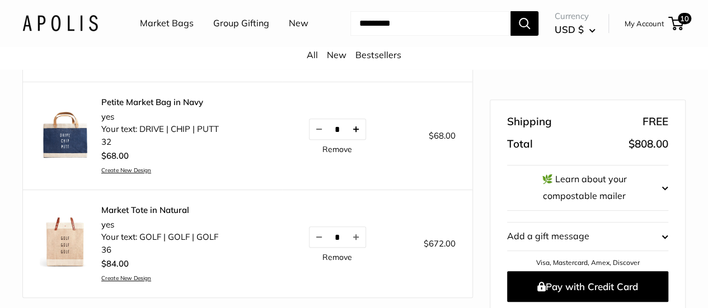
click at [346, 139] on button "Increase quantity by 1" at bounding box center [355, 129] width 19 height 20
click at [346, 136] on button "Increase quantity by 1" at bounding box center [355, 129] width 19 height 20
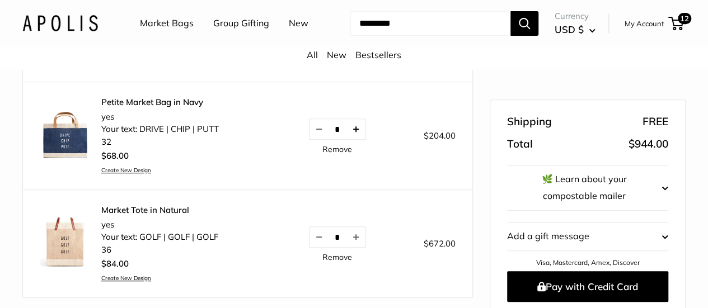
click at [346, 139] on button "Increase quantity by 1" at bounding box center [355, 129] width 19 height 20
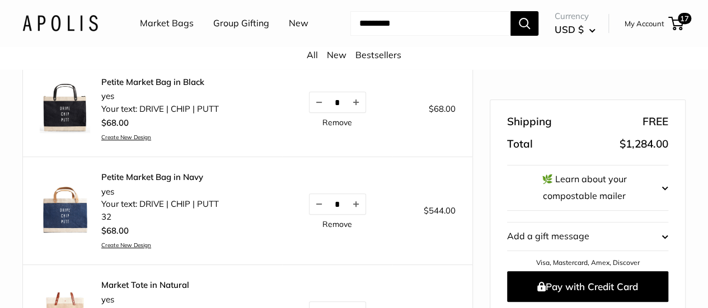
scroll to position [109, 0]
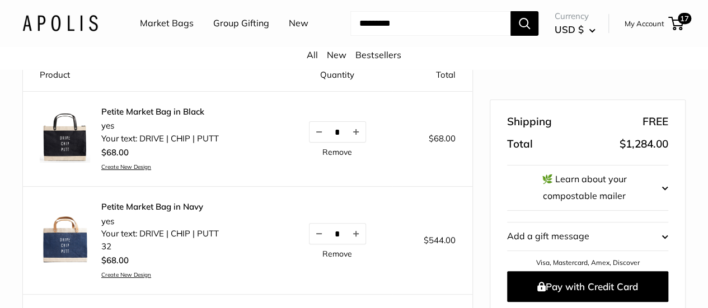
click at [322, 156] on link "Remove" at bounding box center [337, 152] width 30 height 8
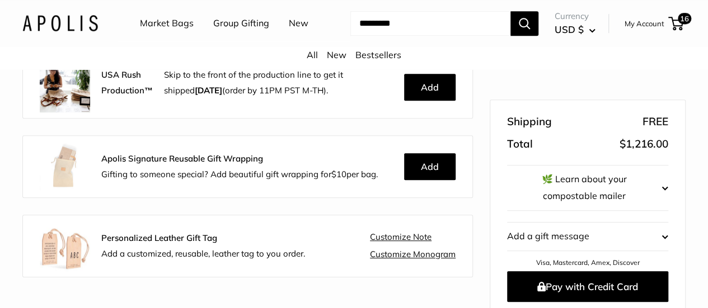
scroll to position [385, 0]
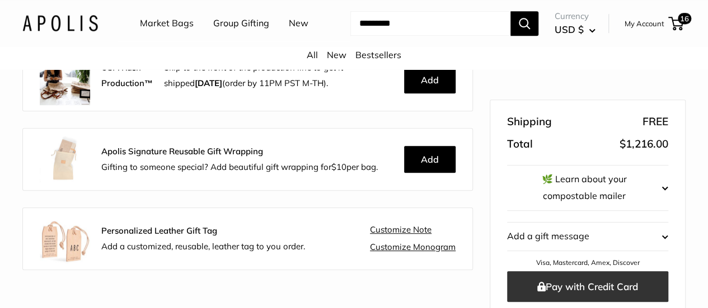
click at [584, 271] on button "Pay with Credit Card" at bounding box center [587, 286] width 161 height 31
